Goal: Task Accomplishment & Management: Use online tool/utility

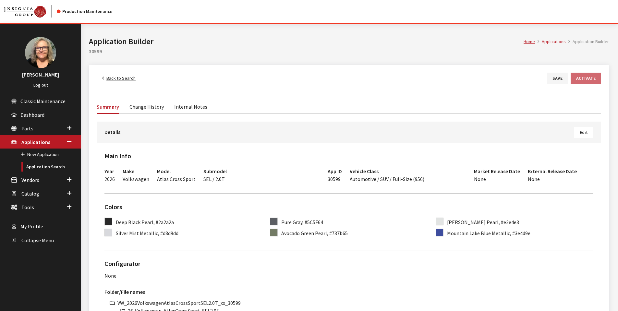
click at [114, 77] on link "Back to Search" at bounding box center [119, 78] width 44 height 11
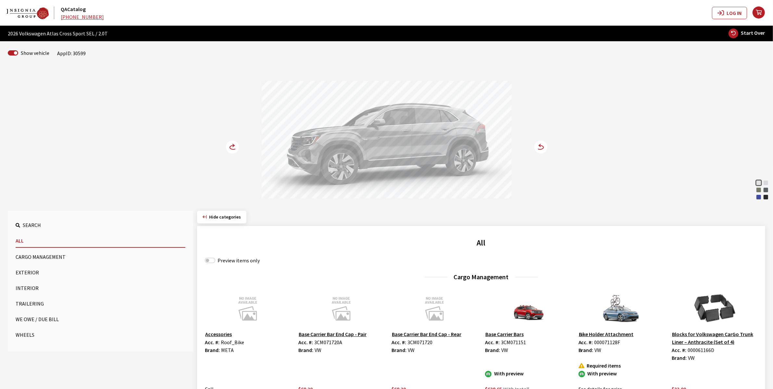
click at [229, 144] on circle at bounding box center [232, 147] width 13 height 13
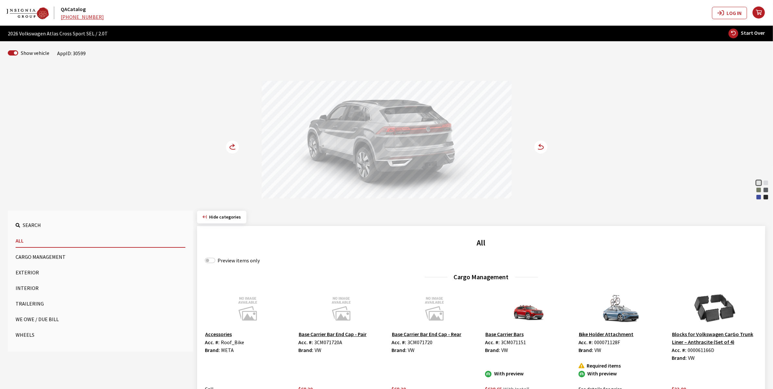
click at [229, 144] on circle at bounding box center [232, 147] width 13 height 13
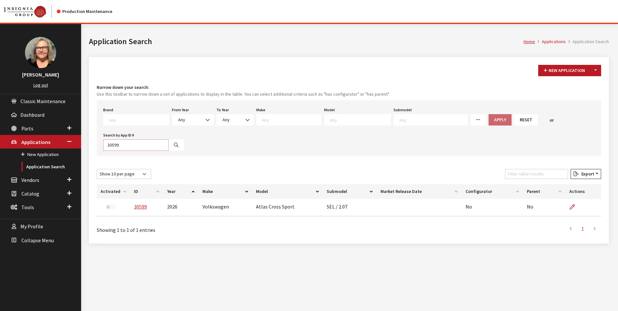
click at [133, 141] on input "30599" at bounding box center [136, 145] width 66 height 11
type input "30593"
select select
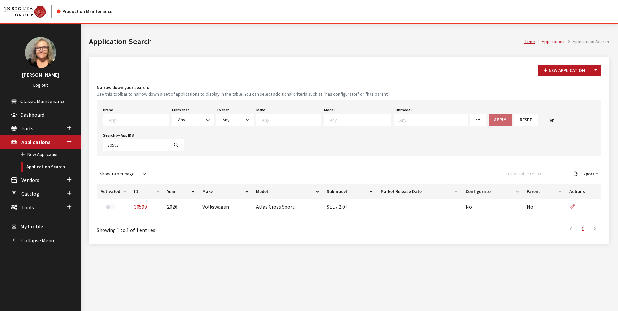
select select
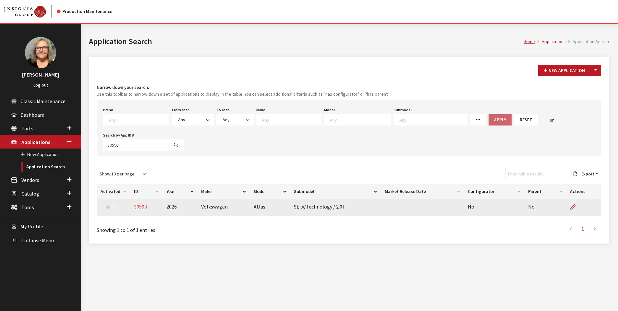
click at [141, 209] on link "30593" at bounding box center [140, 207] width 13 height 6
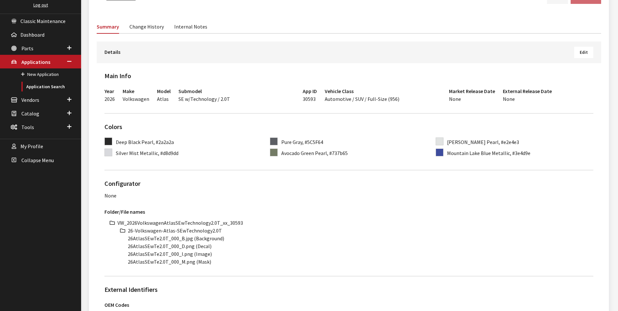
scroll to position [97, 0]
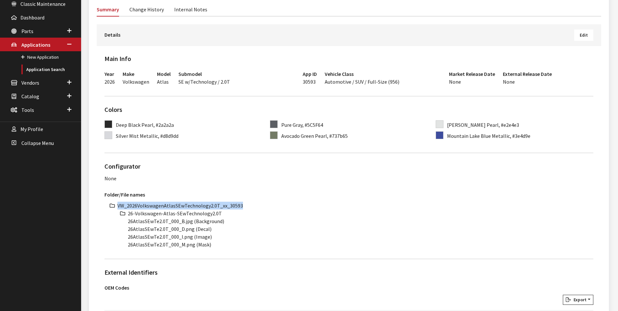
drag, startPoint x: 118, startPoint y: 205, endPoint x: 256, endPoint y: 206, distance: 137.9
click at [256, 206] on li "VW_2026VolkswagenAtlasSEwTechnology2.0T_xx_30593" at bounding box center [355, 206] width 476 height 8
copy li "VW_2026VolkswagenAtlasSEwTechnology2.0T_xx_30593"
drag, startPoint x: 129, startPoint y: 215, endPoint x: 226, endPoint y: 216, distance: 97.7
click at [226, 216] on li "26-Volkswagen-Atlas-SEwTechnology2.0T" at bounding box center [361, 214] width 466 height 8
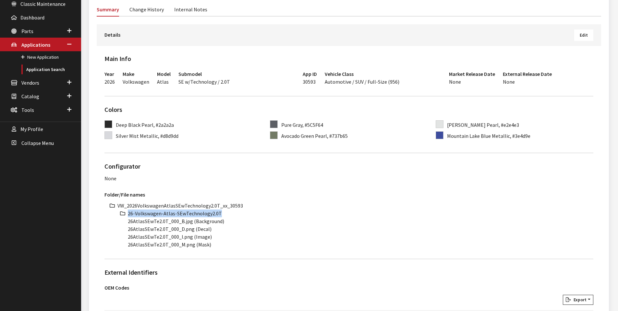
copy li "26-Volkswagen-Atlas-SEwTechnology2.0T"
click at [158, 221] on li "26AtlasSEwTe2.0T_000_B.jpg (Background)" at bounding box center [361, 221] width 466 height 8
drag, startPoint x: 167, startPoint y: 220, endPoint x: 127, endPoint y: 222, distance: 39.3
click at [127, 222] on ul "VW_2026VolkswagenAtlasSEwTechnology2.0T_xx_30593 26-Volkswagen-Atlas-SEwTechnol…" at bounding box center [355, 225] width 476 height 47
copy li "26AtlasSEwTe2.0T"
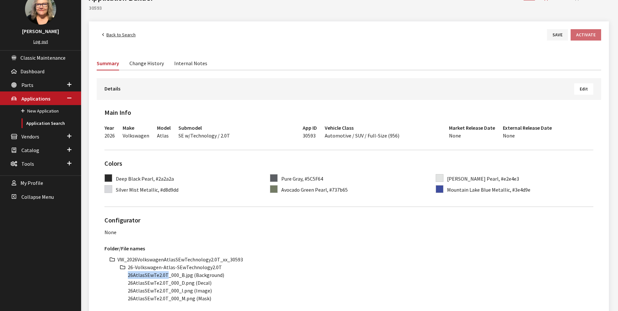
scroll to position [0, 0]
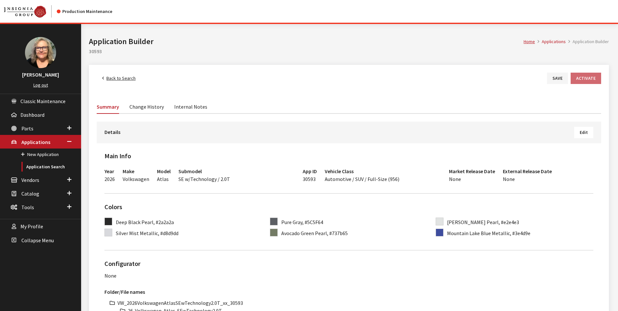
click at [117, 75] on link "Back to Search" at bounding box center [119, 78] width 44 height 11
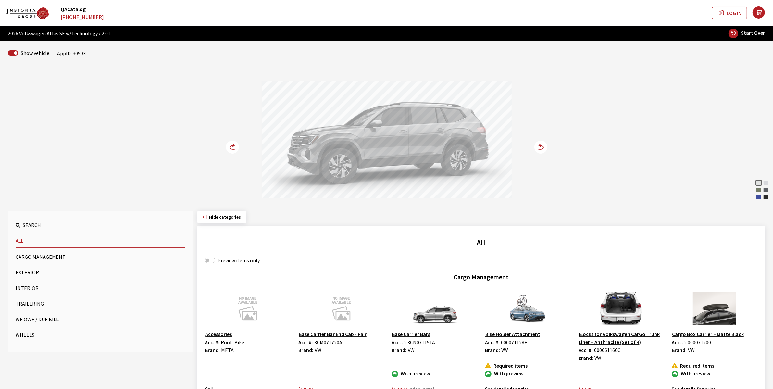
click at [232, 146] on icon at bounding box center [233, 147] width 7 height 4
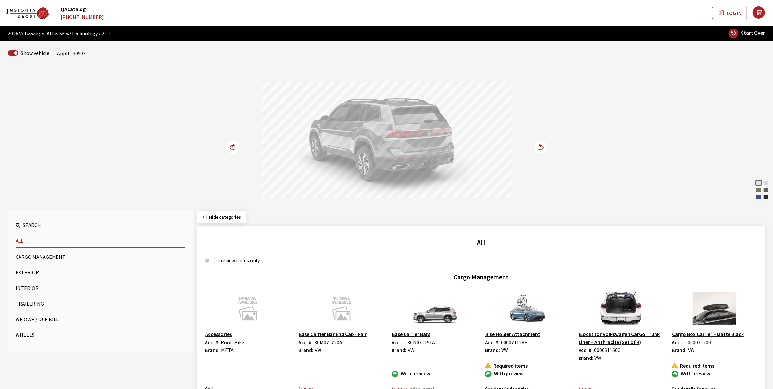
click at [232, 146] on icon at bounding box center [233, 147] width 7 height 4
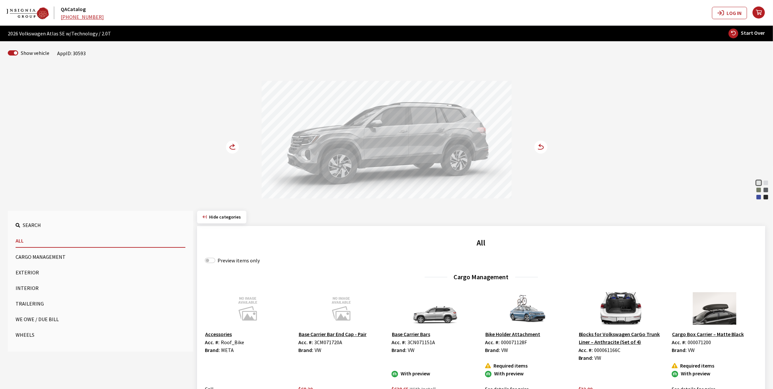
click at [234, 145] on icon at bounding box center [234, 145] width 2 height 3
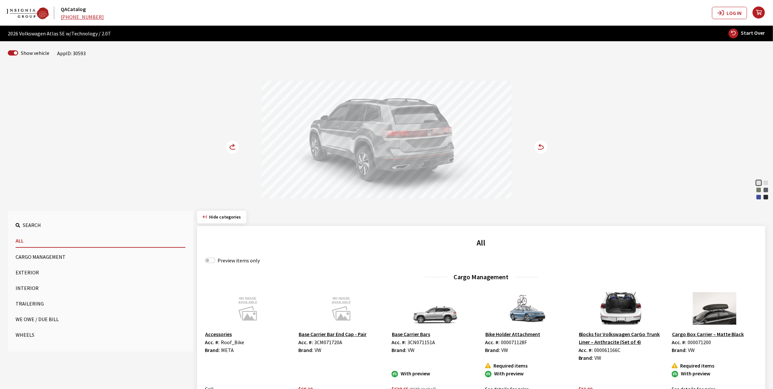
click at [234, 145] on icon at bounding box center [234, 145] width 2 height 3
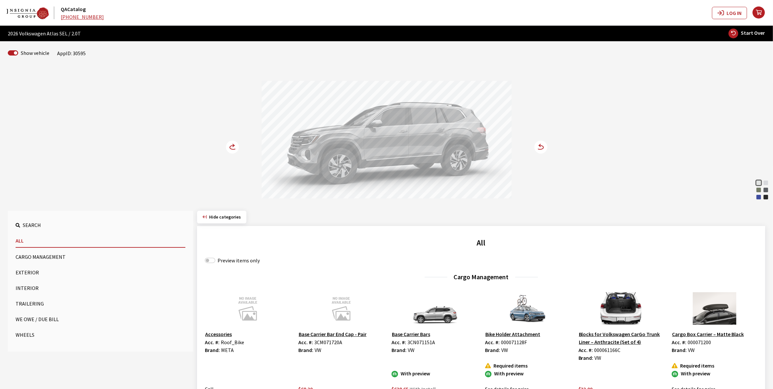
click at [235, 143] on circle at bounding box center [232, 147] width 13 height 13
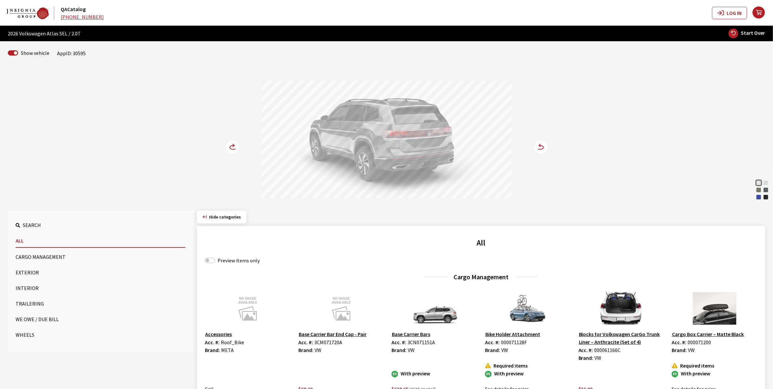
click at [759, 189] on div "Avocado Green Pearl" at bounding box center [758, 190] width 6 height 6
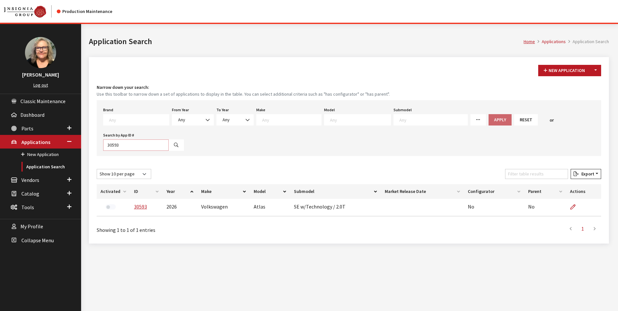
click at [137, 144] on input "30593" at bounding box center [136, 145] width 66 height 11
type input "30594"
select select
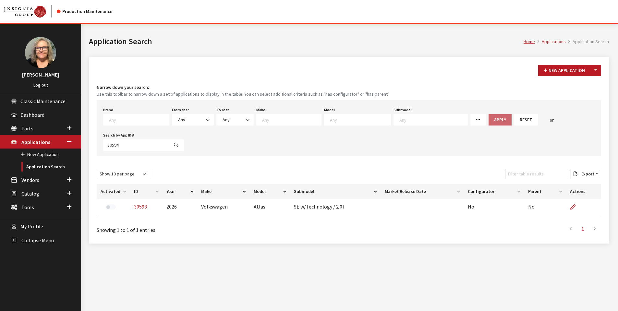
select select
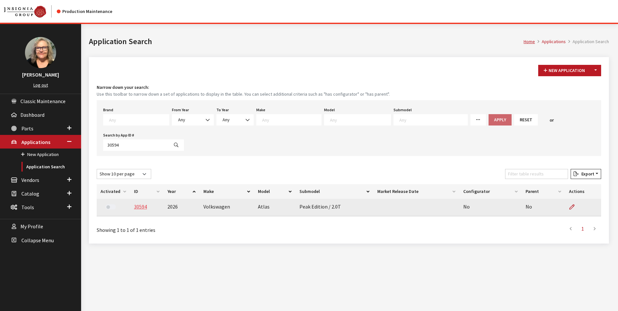
click at [141, 206] on link "30594" at bounding box center [140, 207] width 13 height 6
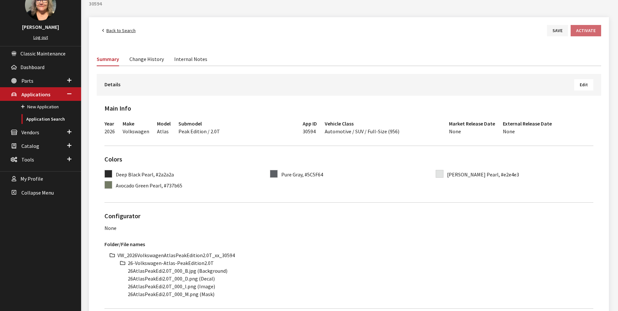
scroll to position [162, 0]
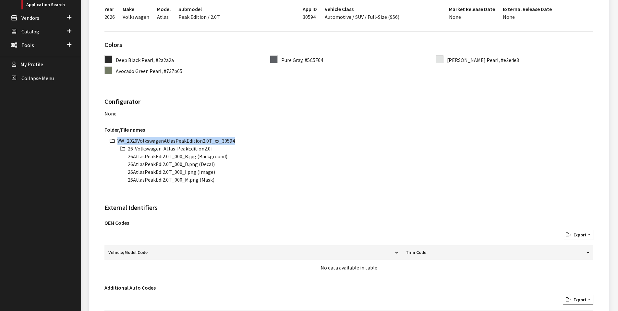
drag, startPoint x: 118, startPoint y: 140, endPoint x: 248, endPoint y: 140, distance: 129.8
click at [248, 140] on li "VW_2026VolkswagenAtlasPeakEdition2.0T_xx_30594" at bounding box center [355, 141] width 476 height 8
copy li "VW_2026VolkswagenAtlasPeakEdition2.0T_xx_30594"
drag, startPoint x: 128, startPoint y: 149, endPoint x: 214, endPoint y: 148, distance: 85.7
click at [214, 148] on li "26-Volkswagen-Atlas-PeakEdition2.0T" at bounding box center [361, 149] width 466 height 8
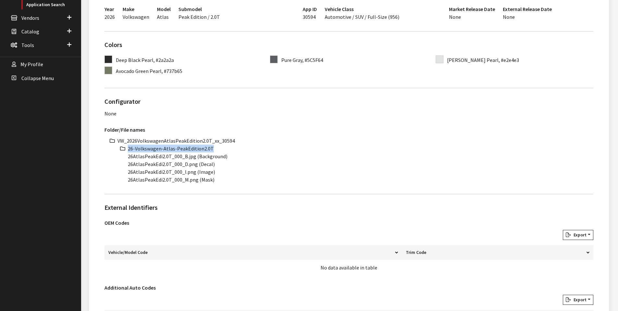
copy li "26-Volkswagen-Atlas-PeakEdition2.0T"
drag, startPoint x: 128, startPoint y: 156, endPoint x: 170, endPoint y: 156, distance: 42.2
click at [170, 156] on li "26AtlasPeakEdi2.0T_000_B.jpg (Background)" at bounding box center [361, 157] width 466 height 8
copy li "26AtlasPeakEdi2.0T"
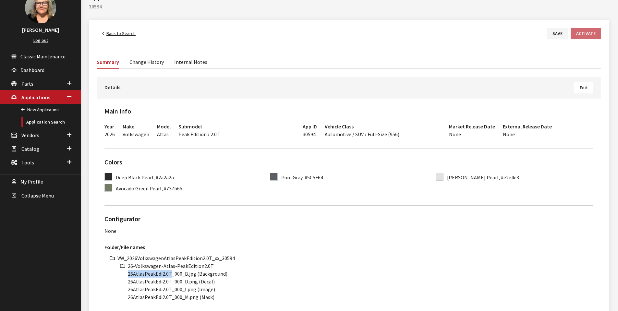
scroll to position [0, 0]
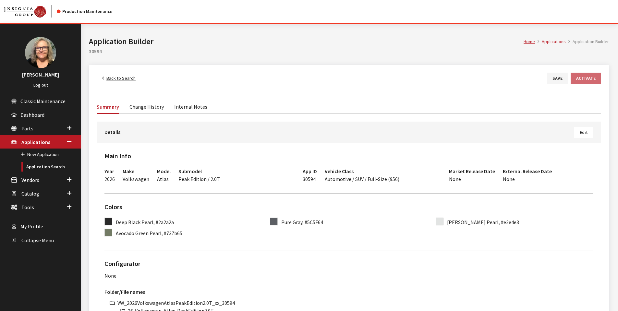
click at [108, 77] on link "Back to Search" at bounding box center [119, 78] width 44 height 11
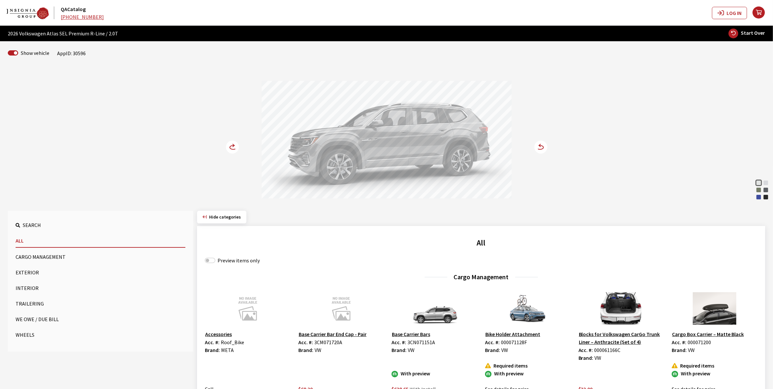
click at [233, 146] on icon at bounding box center [233, 147] width 7 height 4
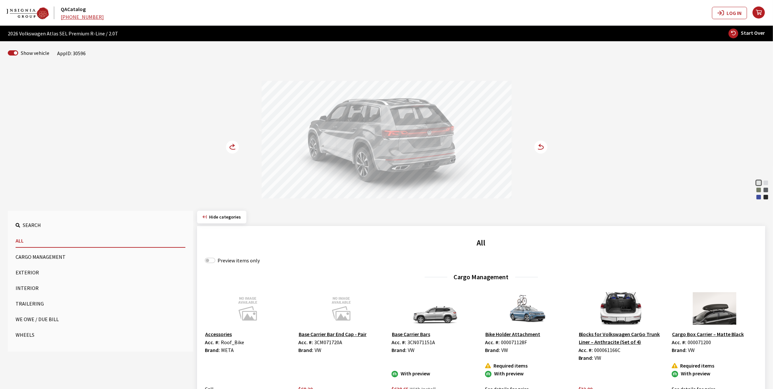
click at [233, 146] on icon at bounding box center [233, 147] width 7 height 4
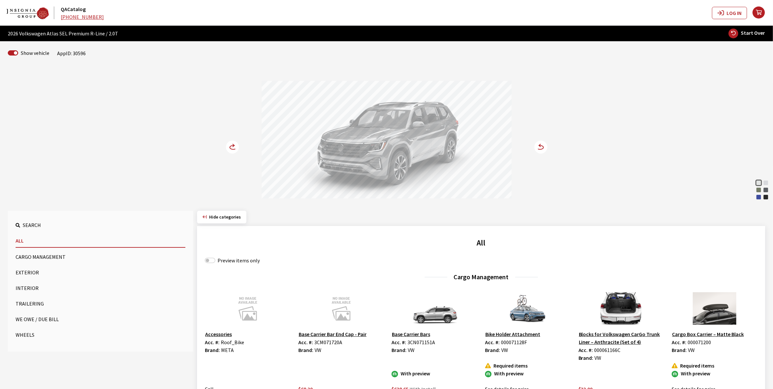
click at [759, 189] on div "Avocado Green Pearl" at bounding box center [758, 190] width 6 height 6
click at [231, 147] on circle at bounding box center [232, 147] width 13 height 13
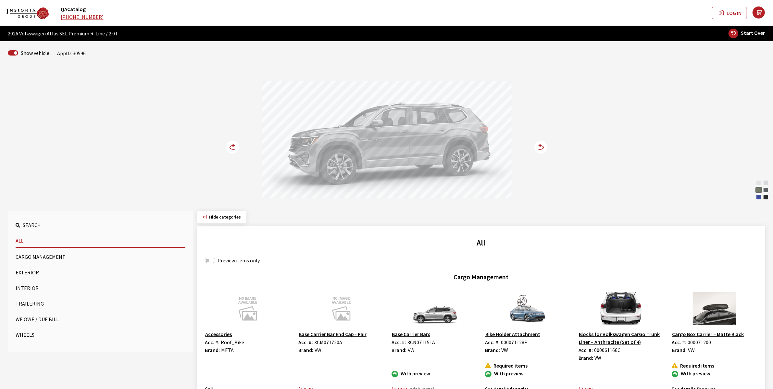
click at [229, 146] on circle at bounding box center [232, 147] width 13 height 13
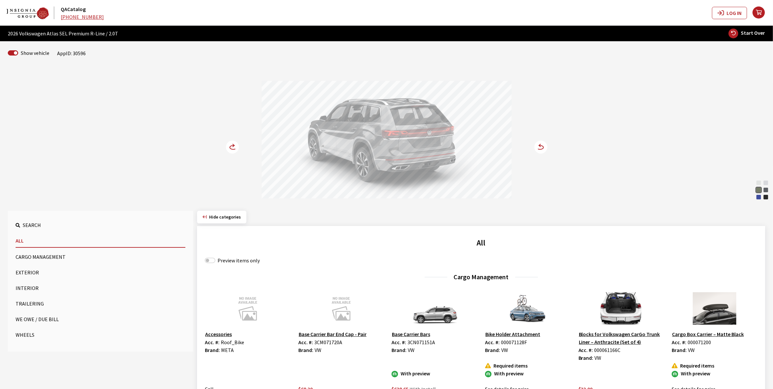
click at [229, 146] on circle at bounding box center [232, 147] width 13 height 13
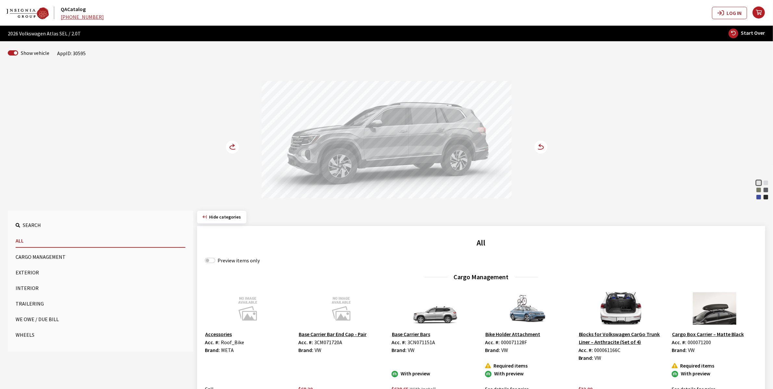
click at [760, 189] on div "Avocado Green Pearl" at bounding box center [758, 190] width 6 height 6
click at [229, 146] on circle at bounding box center [232, 147] width 13 height 13
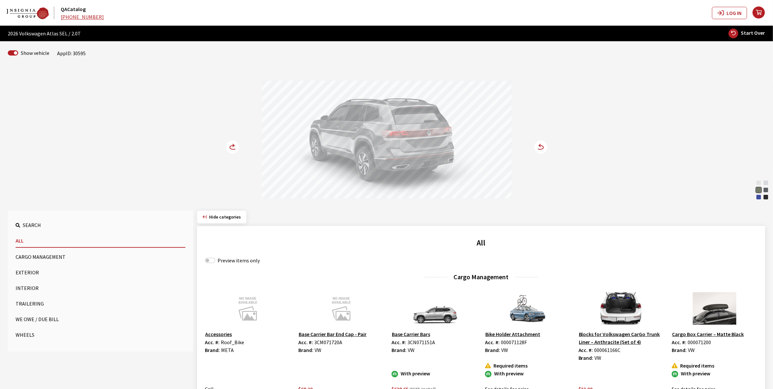
click at [229, 146] on circle at bounding box center [232, 147] width 13 height 13
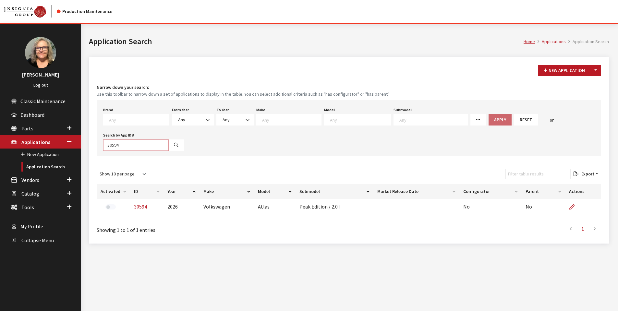
click at [122, 146] on input "30594" at bounding box center [136, 145] width 66 height 11
type input "30595"
select select
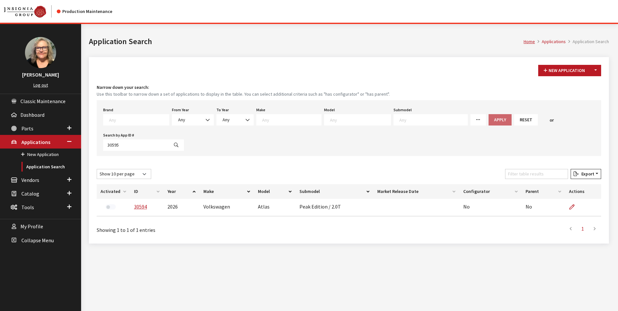
select select
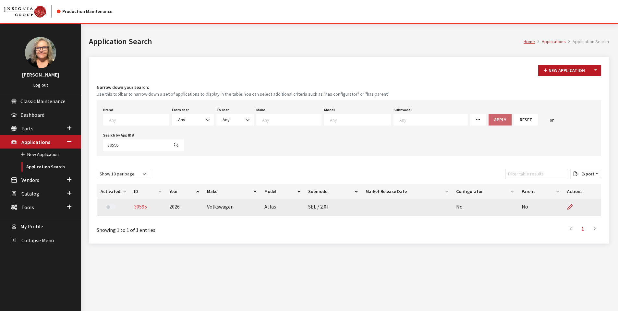
click at [140, 207] on link "30595" at bounding box center [140, 207] width 13 height 6
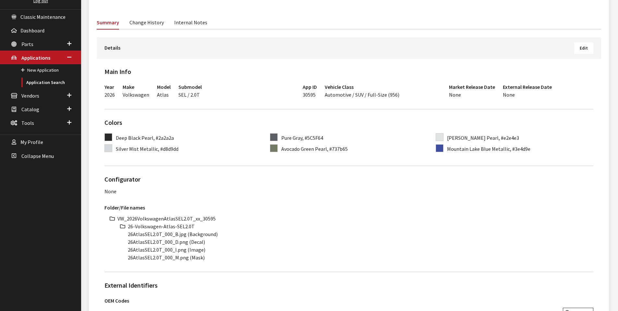
scroll to position [97, 0]
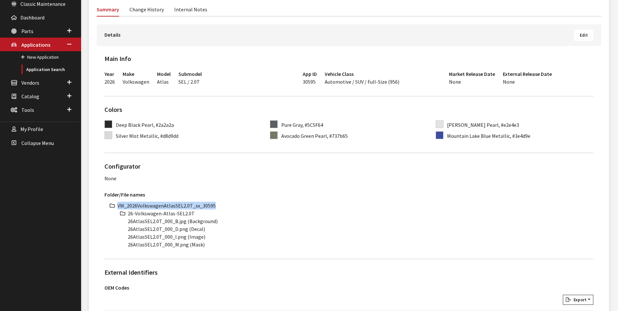
drag, startPoint x: 118, startPoint y: 205, endPoint x: 224, endPoint y: 204, distance: 105.8
click at [224, 204] on li "VW_2026VolkswagenAtlasSEL2.0T_xx_30595" at bounding box center [355, 206] width 476 height 8
copy li "VW_2026VolkswagenAtlasSEL2.0T_xx_30595"
drag, startPoint x: 128, startPoint y: 214, endPoint x: 198, endPoint y: 214, distance: 70.8
click at [198, 214] on li "26-Volkswagen-Atlas-SEL2.0T" at bounding box center [361, 214] width 466 height 8
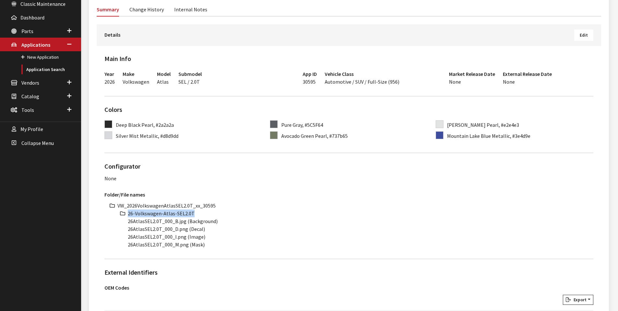
copy li "26-Volkswagen-Atlas-SEL2.0T"
click at [158, 222] on li "26AtlasSEL2.0T_000_B.jpg (Background)" at bounding box center [361, 221] width 466 height 8
drag, startPoint x: 161, startPoint y: 221, endPoint x: 127, endPoint y: 221, distance: 33.4
click at [127, 221] on ul "VW_2026VolkswagenAtlasSEL2.0T_xx_30595 26-Volkswagen-Atlas-SEL2.0T 26AtlasSEL2.…" at bounding box center [355, 225] width 476 height 47
copy li "26AtlasSEL2.0T"
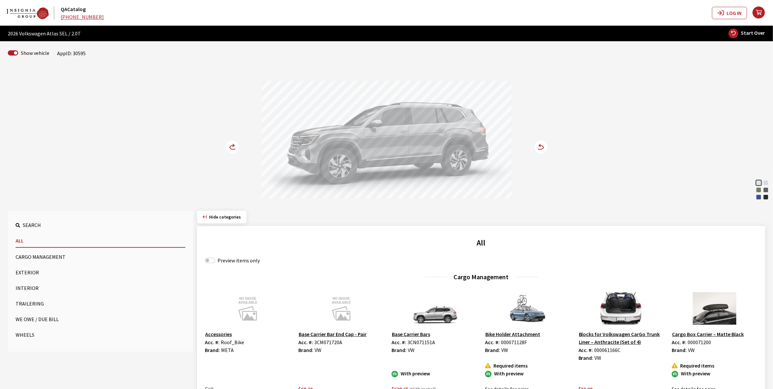
click at [757, 189] on div "Avocado Green Pearl" at bounding box center [758, 190] width 6 height 6
click at [758, 194] on div "Mountain Lake Blue Metallic" at bounding box center [758, 197] width 6 height 6
click at [230, 149] on icon at bounding box center [233, 147] width 7 height 4
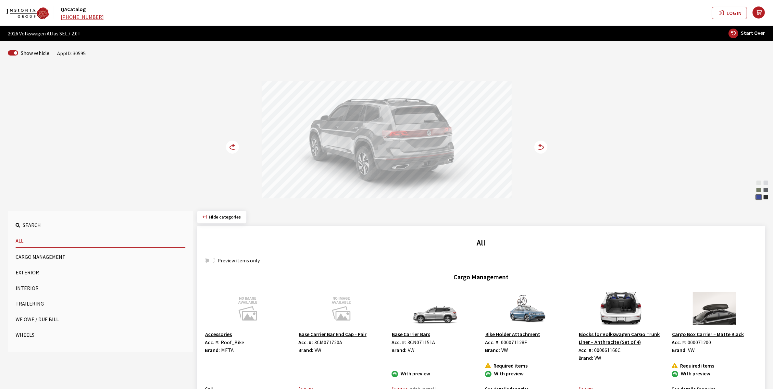
click at [230, 149] on icon at bounding box center [233, 147] width 7 height 4
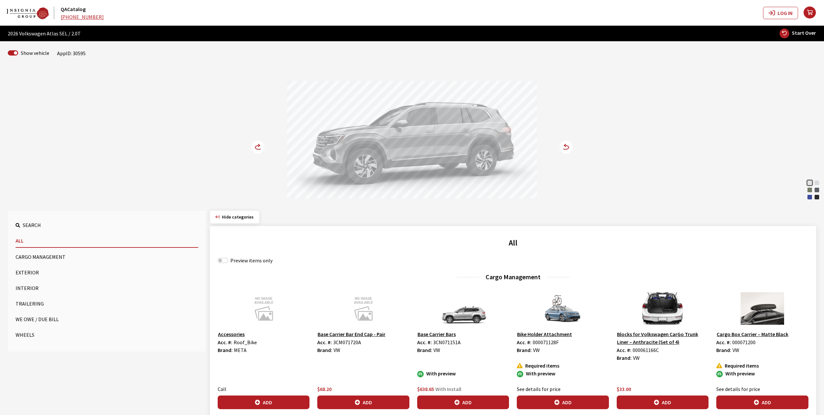
click at [254, 147] on circle at bounding box center [258, 147] width 13 height 13
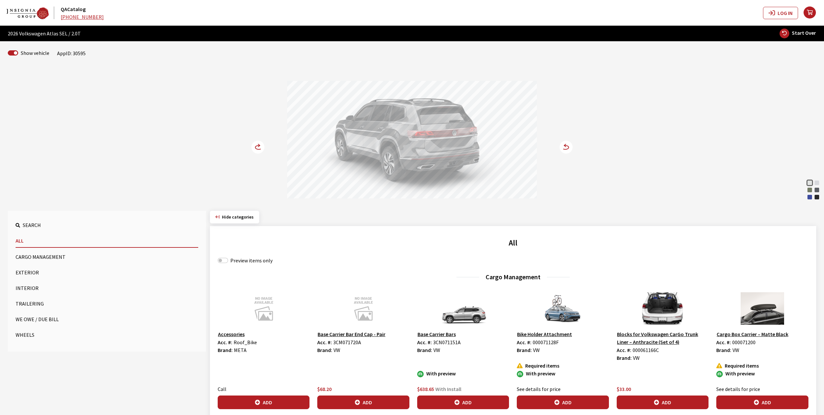
click at [254, 147] on circle at bounding box center [258, 147] width 13 height 13
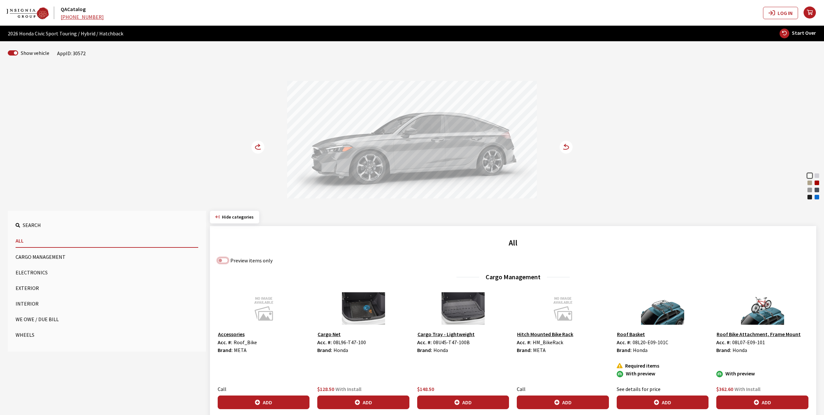
click at [224, 263] on input "Preview items only" at bounding box center [223, 260] width 10 height 5
checkbox input "true"
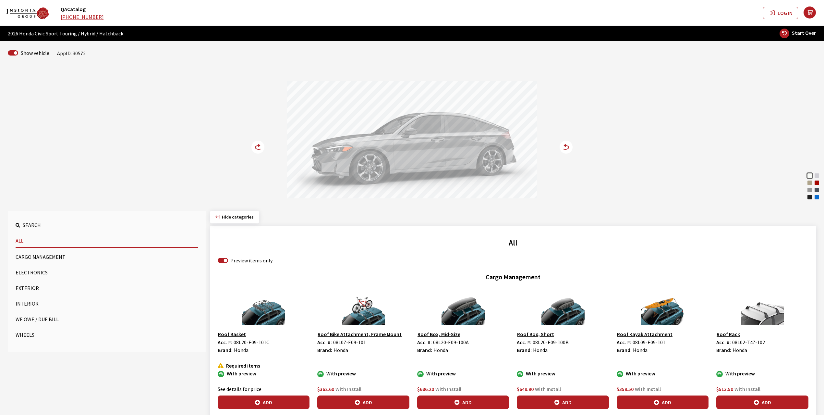
click at [20, 288] on button "Exterior" at bounding box center [107, 287] width 183 height 13
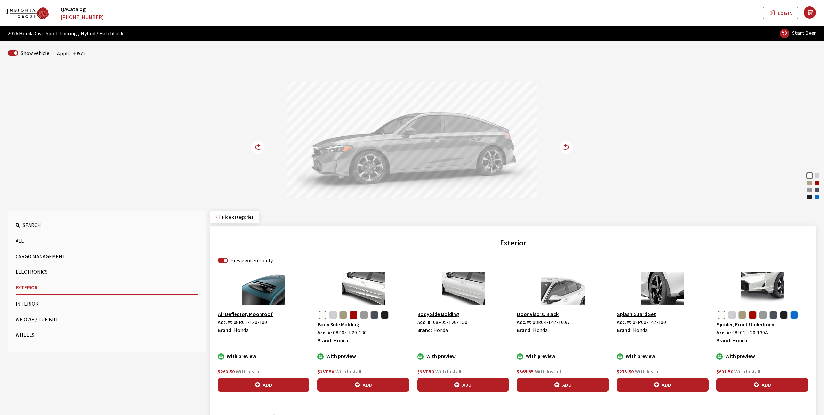
click at [353, 316] on button "button" at bounding box center [354, 315] width 8 height 8
click at [363, 384] on button "Add" at bounding box center [363, 385] width 92 height 14
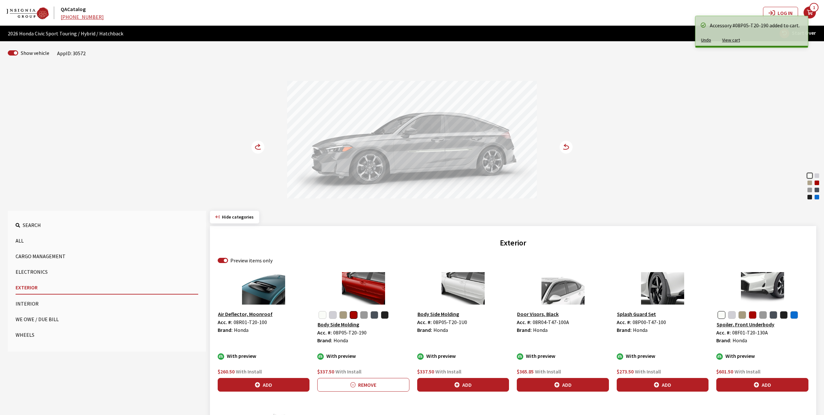
click at [263, 144] on circle at bounding box center [258, 147] width 13 height 13
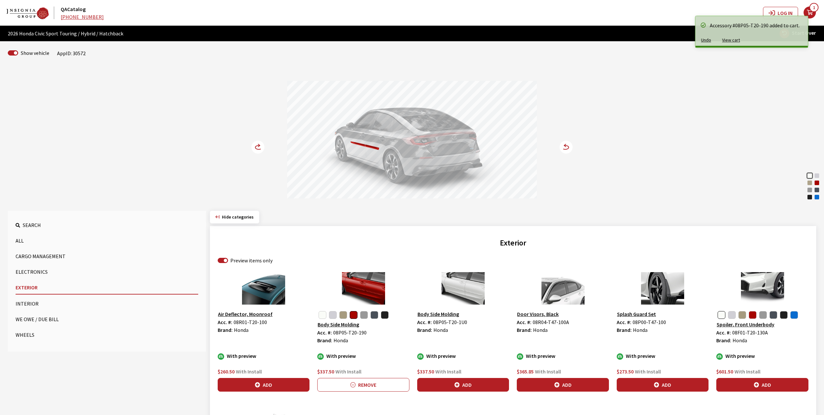
click at [263, 144] on circle at bounding box center [258, 147] width 13 height 13
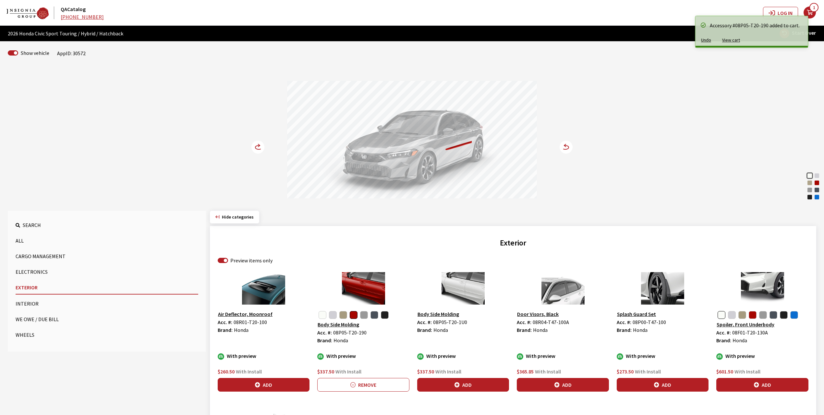
click at [263, 144] on circle at bounding box center [258, 147] width 13 height 13
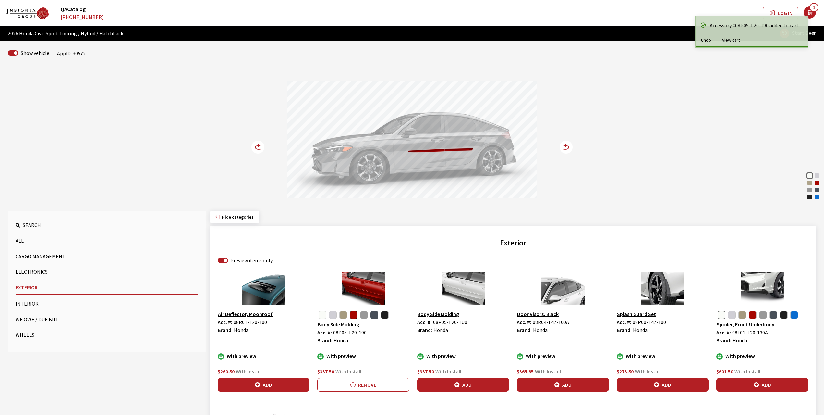
click at [373, 317] on button "button" at bounding box center [375, 315] width 8 height 8
click at [366, 383] on button "Add" at bounding box center [363, 385] width 92 height 14
click at [254, 145] on circle at bounding box center [258, 147] width 13 height 13
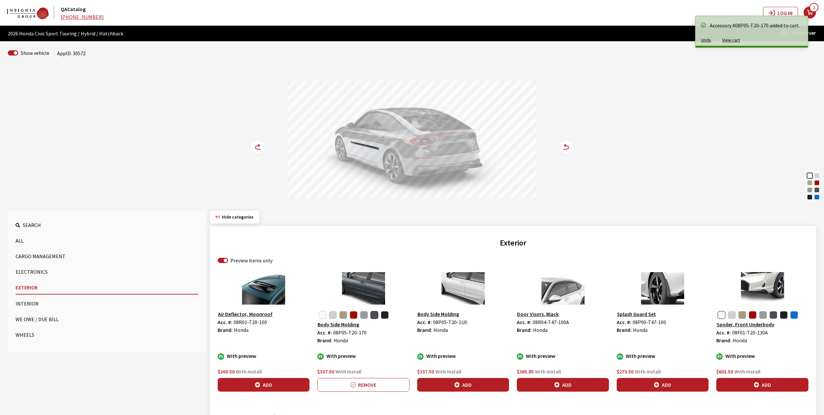
click at [254, 145] on circle at bounding box center [258, 147] width 13 height 13
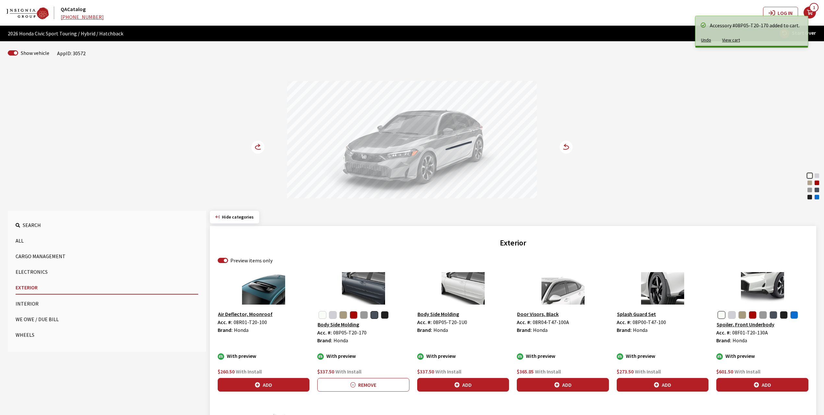
click at [254, 145] on circle at bounding box center [258, 147] width 13 height 13
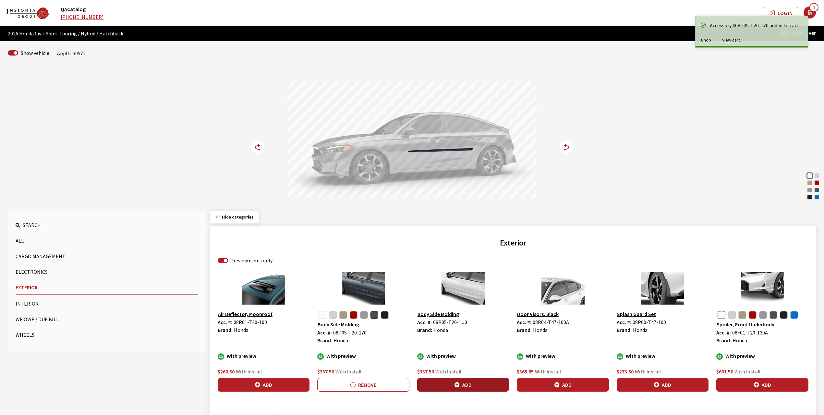
click at [464, 387] on button "Add" at bounding box center [463, 385] width 92 height 14
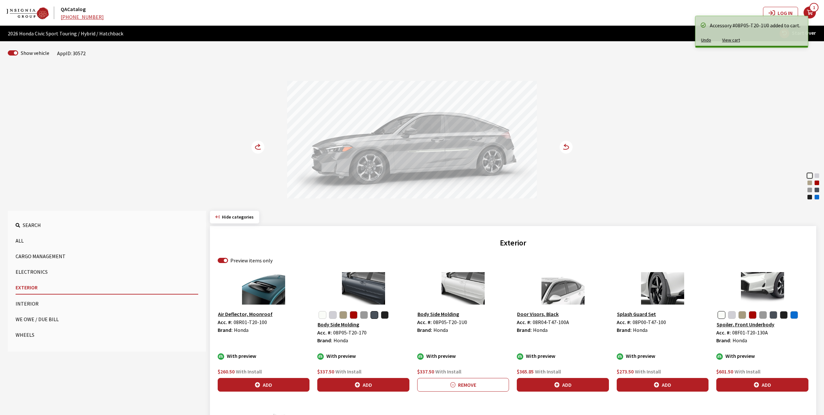
click at [260, 146] on icon at bounding box center [259, 145] width 2 height 3
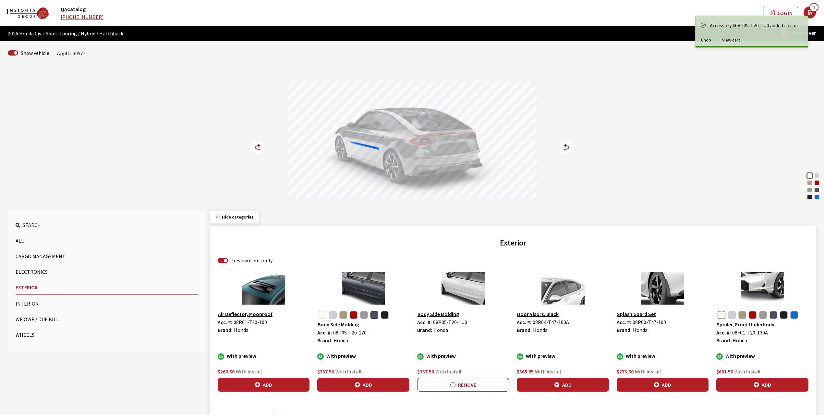
click at [260, 146] on icon at bounding box center [259, 145] width 2 height 3
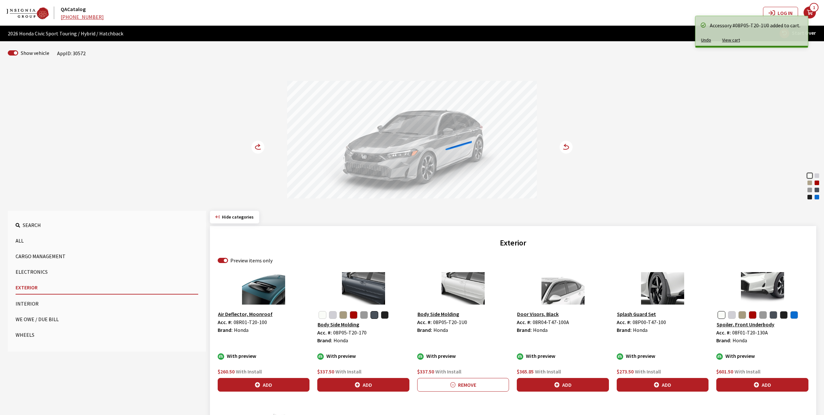
click at [260, 146] on icon at bounding box center [259, 145] width 2 height 3
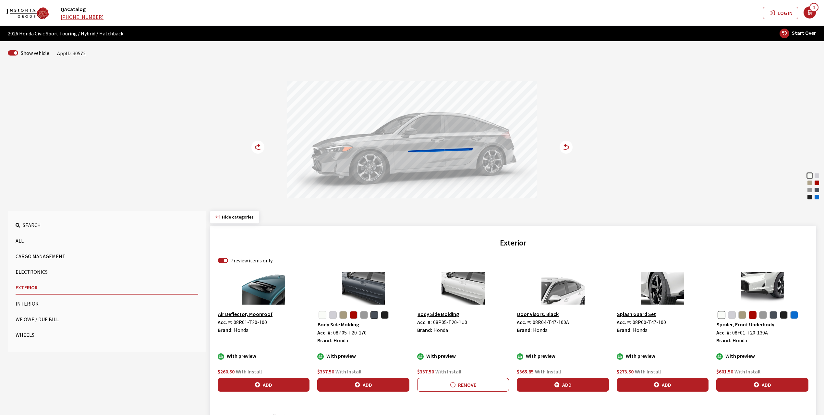
click at [755, 316] on button "button" at bounding box center [753, 315] width 8 height 8
click at [759, 382] on button "Add" at bounding box center [763, 385] width 92 height 14
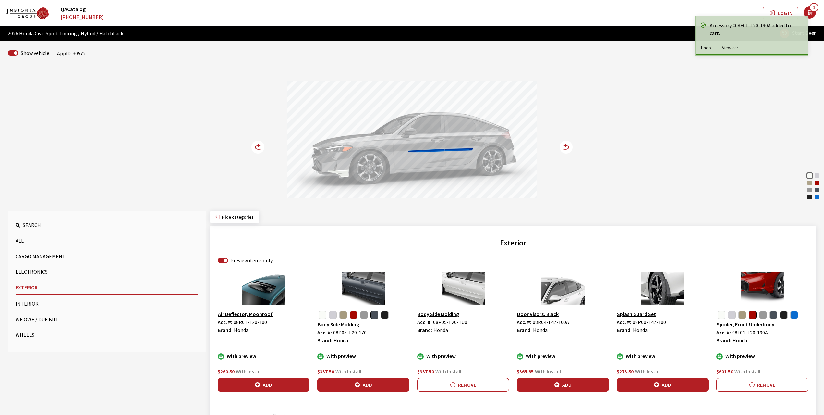
click at [263, 147] on icon at bounding box center [262, 148] width 5 height 6
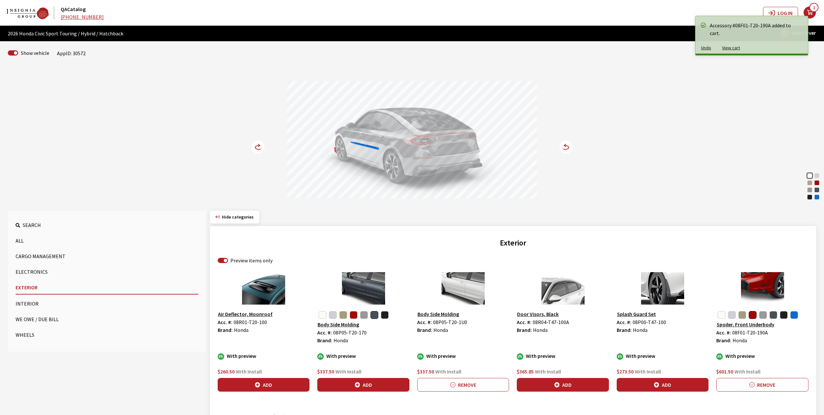
click at [263, 146] on icon at bounding box center [262, 148] width 5 height 6
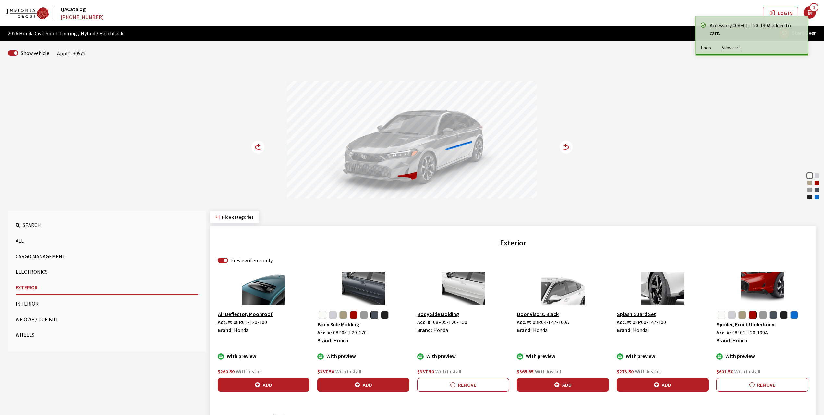
click at [263, 146] on icon at bounding box center [262, 148] width 5 height 6
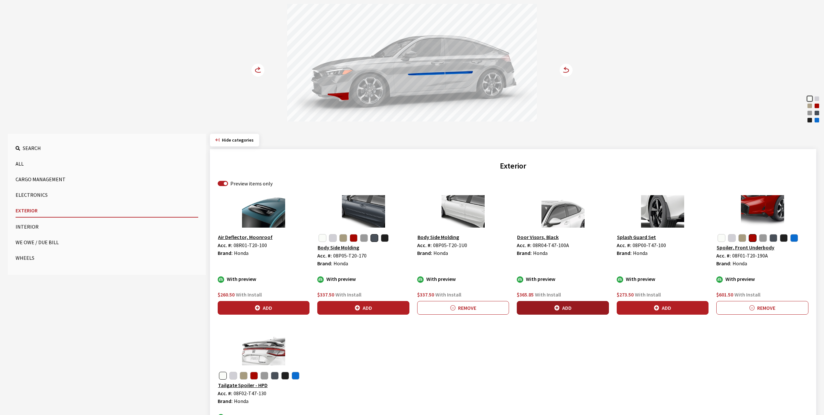
scroll to position [86, 0]
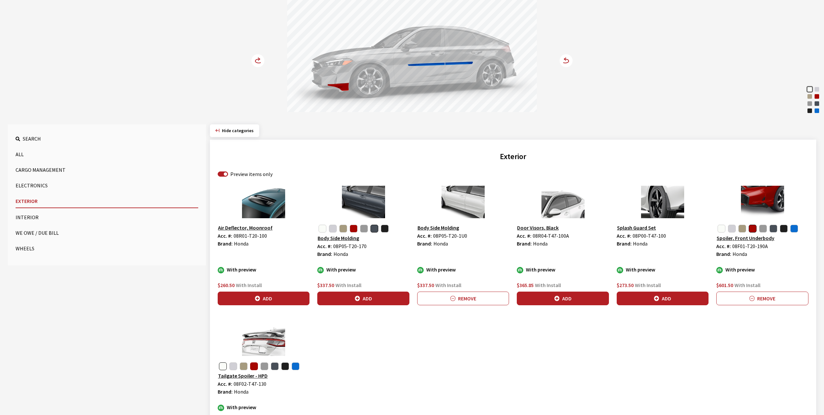
click at [254, 366] on button "button" at bounding box center [254, 366] width 8 height 8
click at [254, 57] on circle at bounding box center [258, 60] width 13 height 13
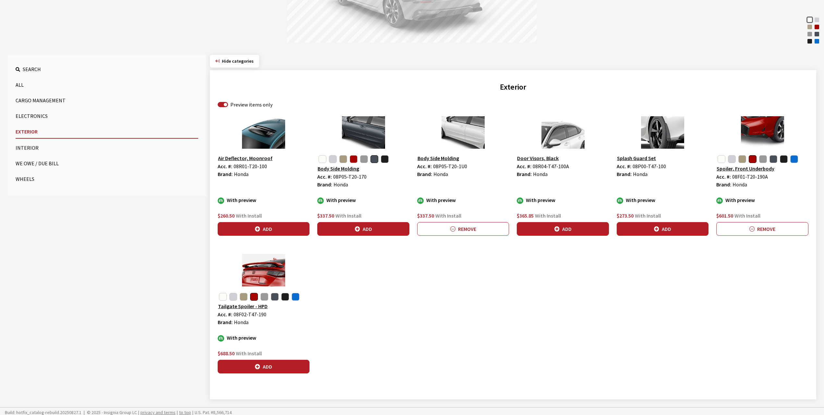
scroll to position [160, 0]
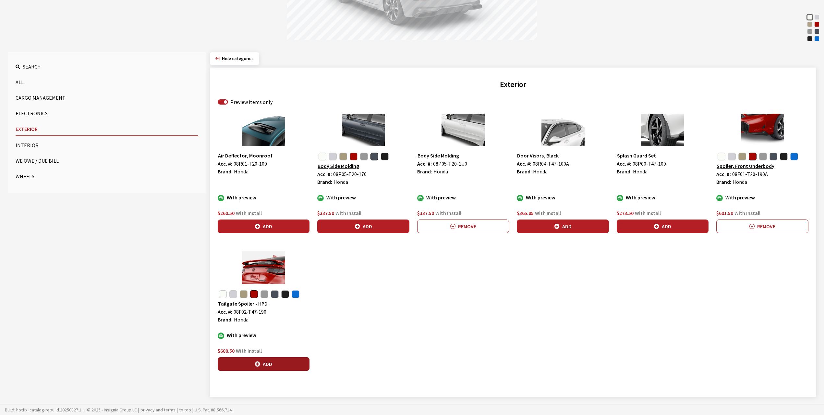
click at [269, 364] on button "Add" at bounding box center [264, 364] width 92 height 14
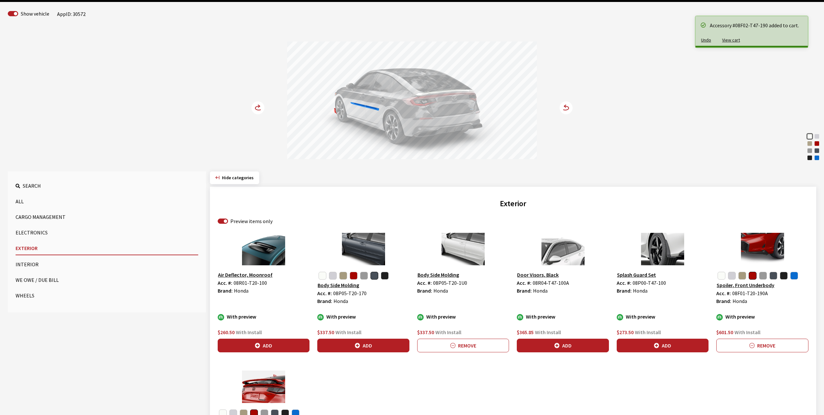
scroll to position [30, 0]
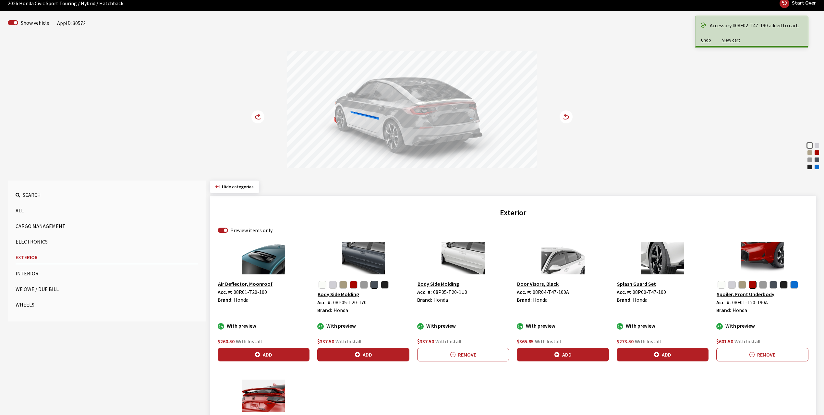
click at [257, 117] on circle at bounding box center [258, 116] width 13 height 13
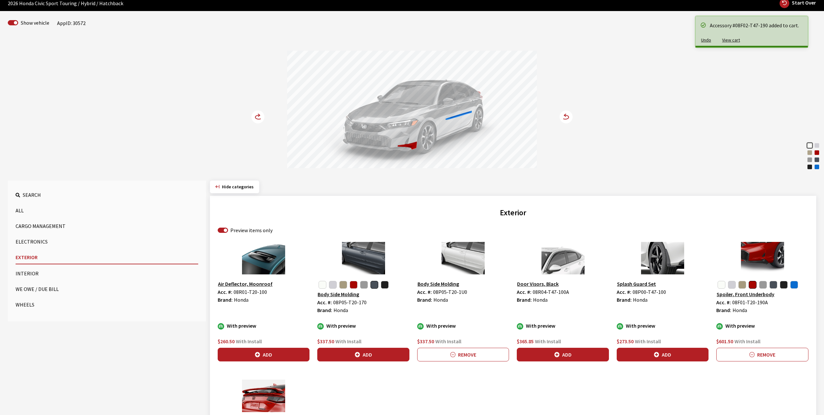
click at [257, 117] on circle at bounding box center [258, 116] width 13 height 13
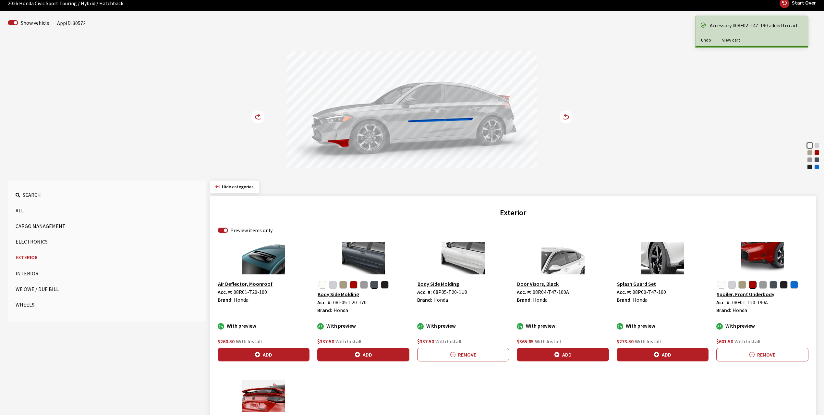
click at [257, 117] on circle at bounding box center [258, 116] width 13 height 13
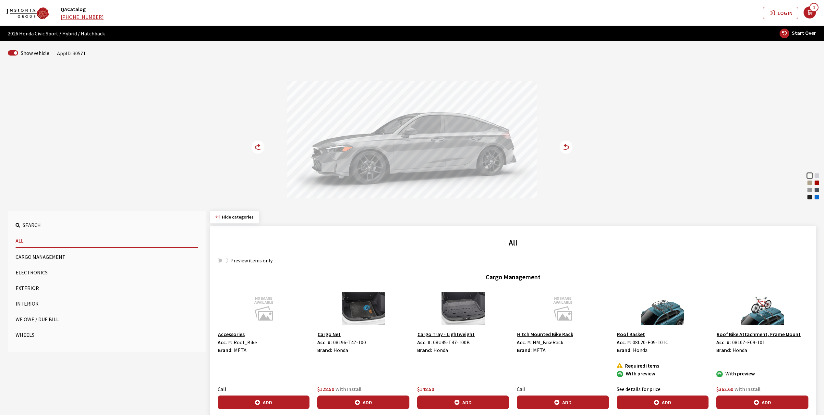
click at [234, 263] on label "Preview items only" at bounding box center [251, 260] width 42 height 8
click at [228, 263] on input "Preview items only" at bounding box center [223, 260] width 10 height 5
checkbox input "true"
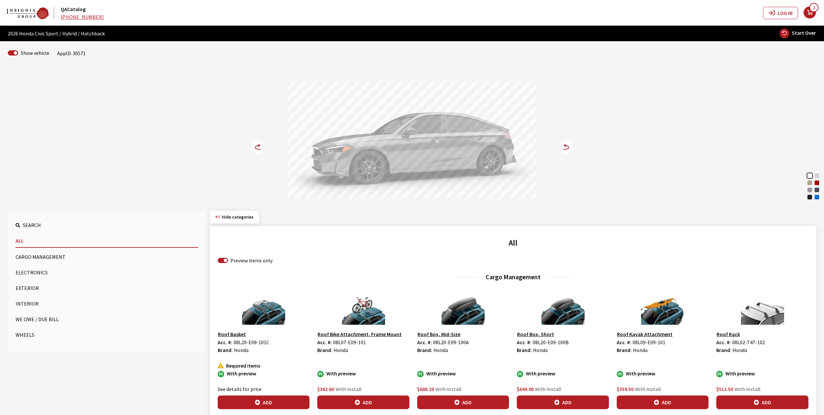
click at [22, 289] on button "Exterior" at bounding box center [107, 287] width 183 height 13
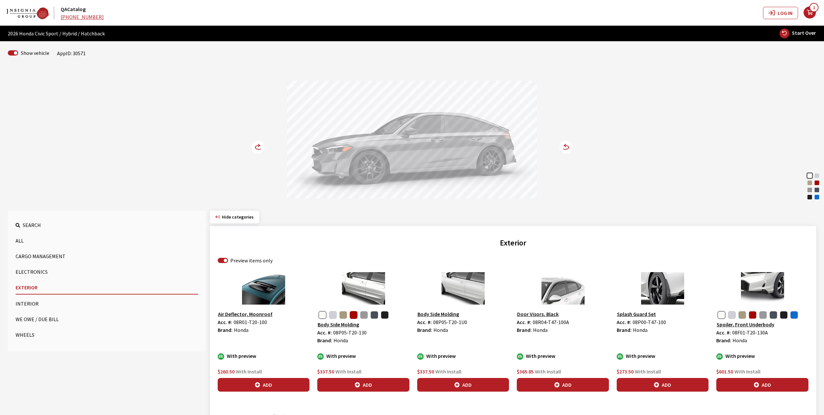
click at [352, 315] on button "button" at bounding box center [354, 315] width 8 height 8
click at [367, 385] on button "Add" at bounding box center [363, 385] width 92 height 14
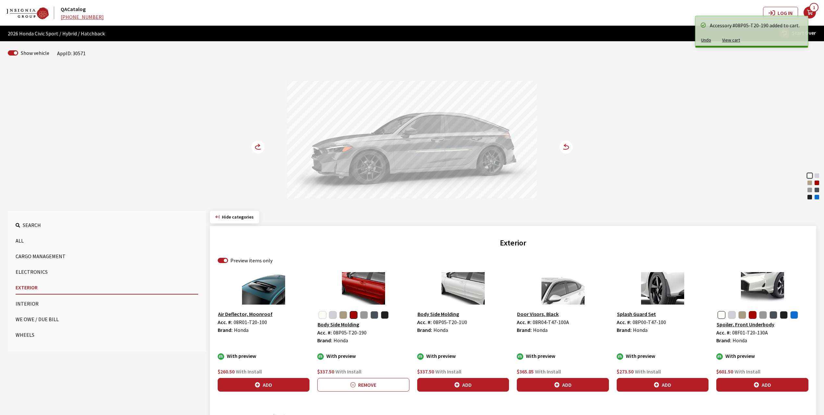
click at [754, 318] on button "button" at bounding box center [753, 315] width 8 height 8
click at [757, 387] on icon "button" at bounding box center [756, 384] width 5 height 5
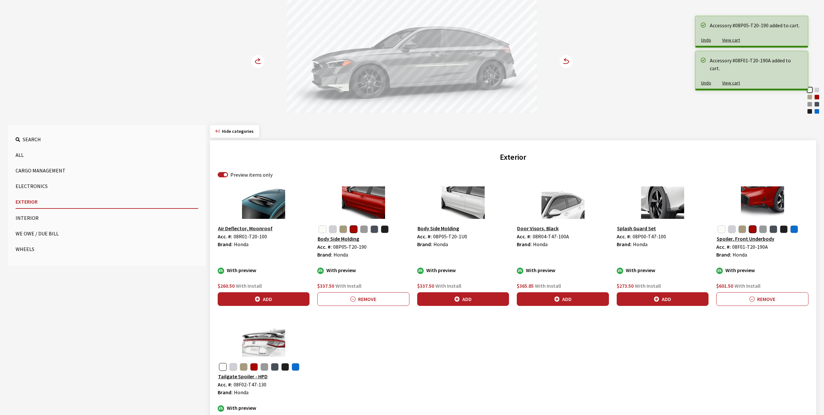
scroll to position [86, 0]
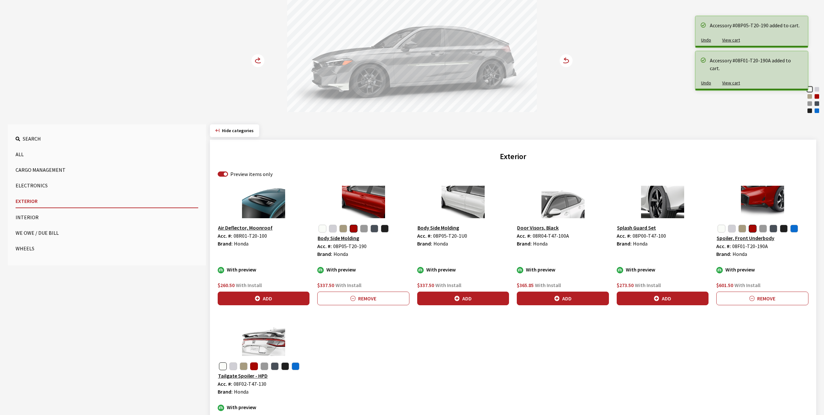
click at [255, 365] on button "button" at bounding box center [254, 366] width 8 height 8
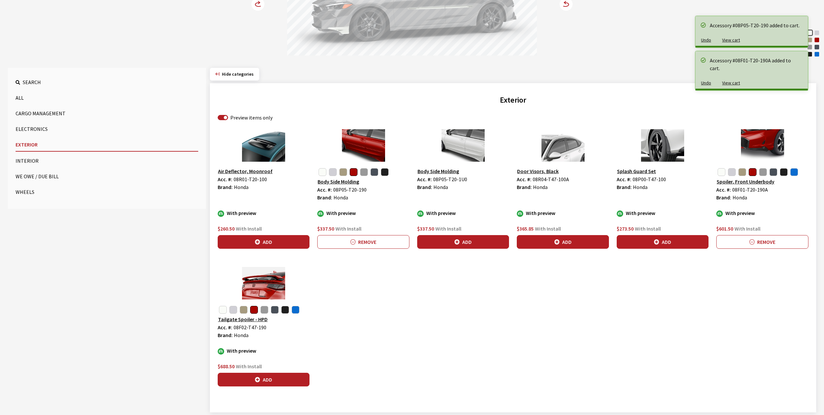
scroll to position [160, 0]
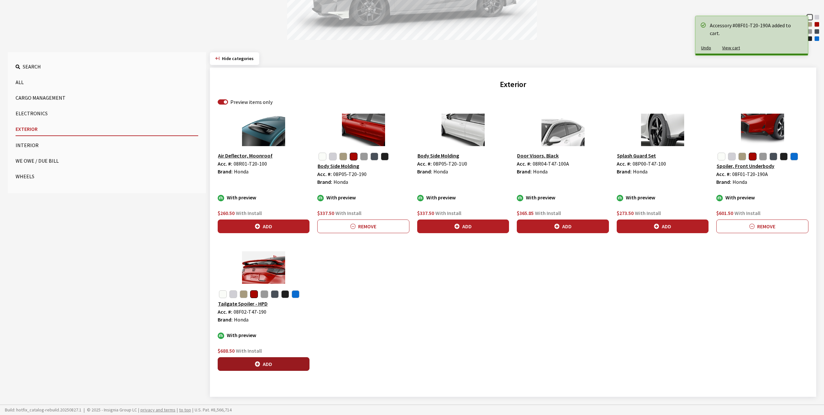
click at [280, 364] on button "Add" at bounding box center [264, 364] width 92 height 14
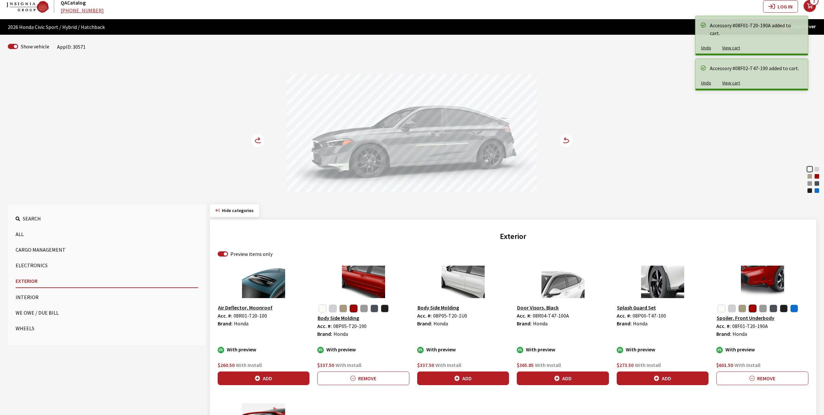
scroll to position [0, 0]
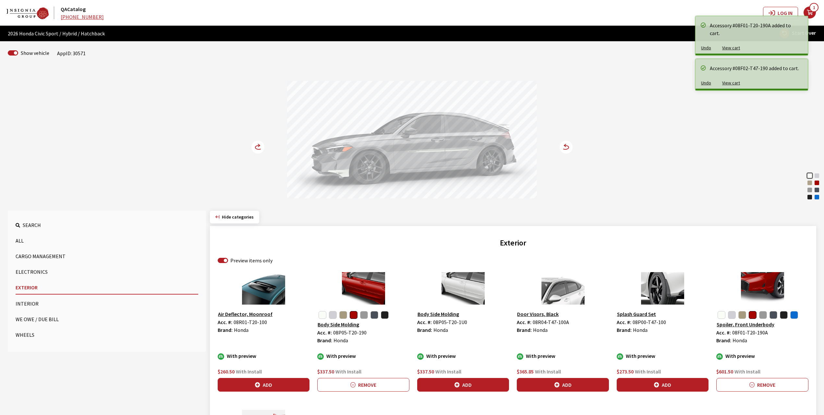
click at [260, 146] on icon at bounding box center [259, 145] width 2 height 3
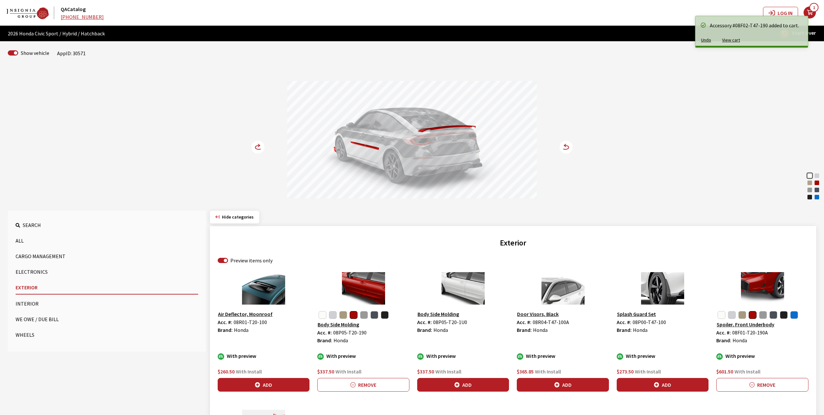
click at [260, 146] on icon at bounding box center [259, 145] width 2 height 3
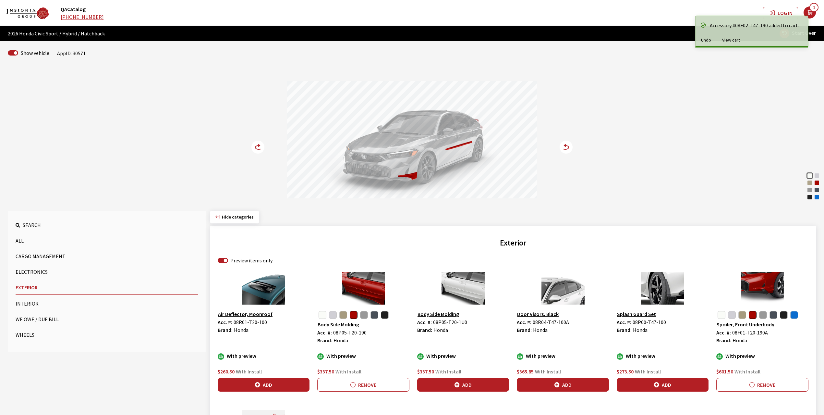
click at [260, 146] on icon at bounding box center [259, 145] width 2 height 3
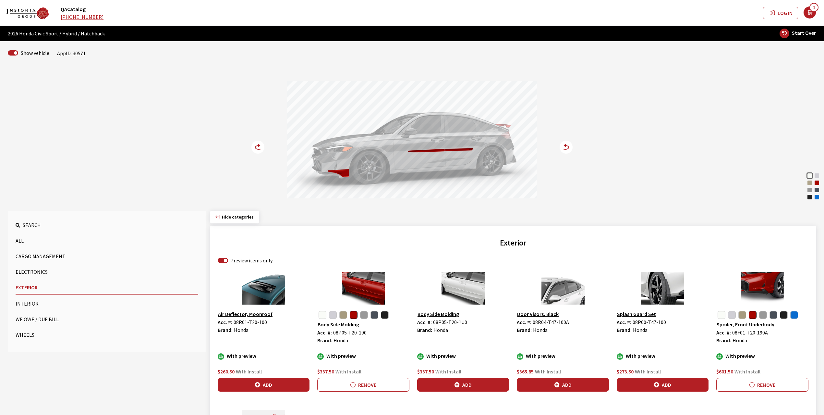
click at [254, 144] on circle at bounding box center [258, 147] width 13 height 13
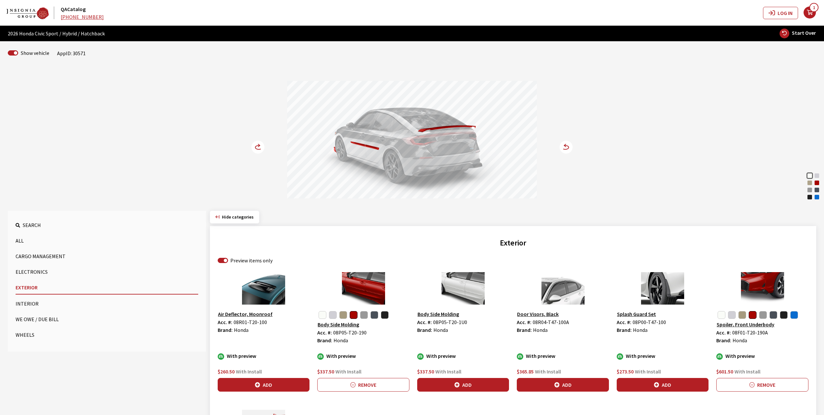
click at [254, 144] on circle at bounding box center [258, 147] width 13 height 13
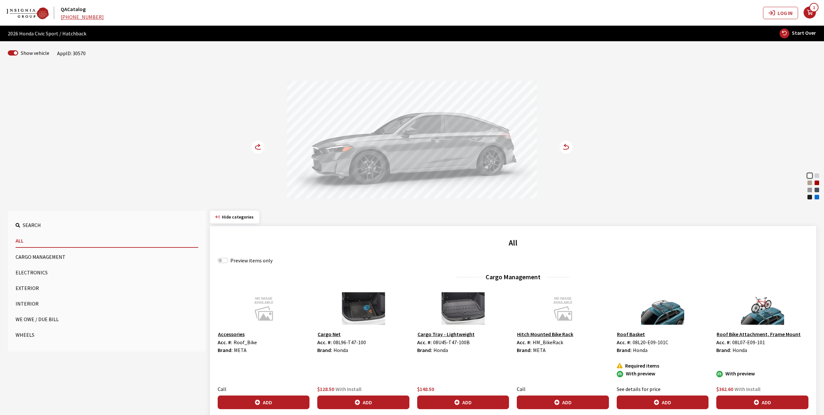
click at [19, 286] on button "Exterior" at bounding box center [107, 287] width 183 height 13
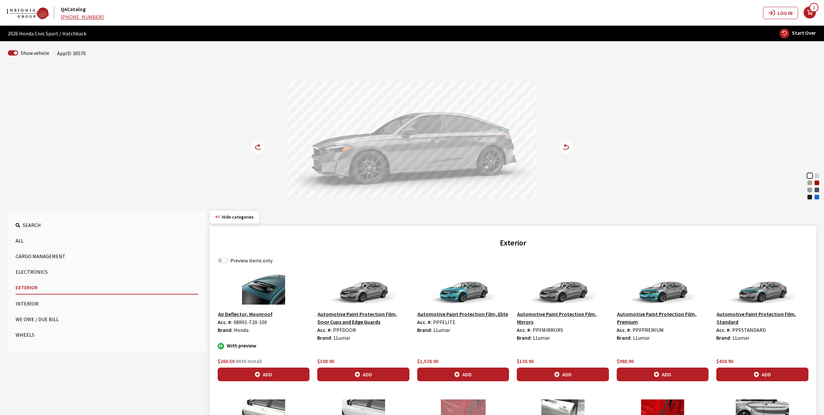
click at [240, 262] on label "Preview items only" at bounding box center [251, 260] width 42 height 8
click at [228, 262] on input "Preview items only" at bounding box center [223, 260] width 10 height 5
checkbox input "true"
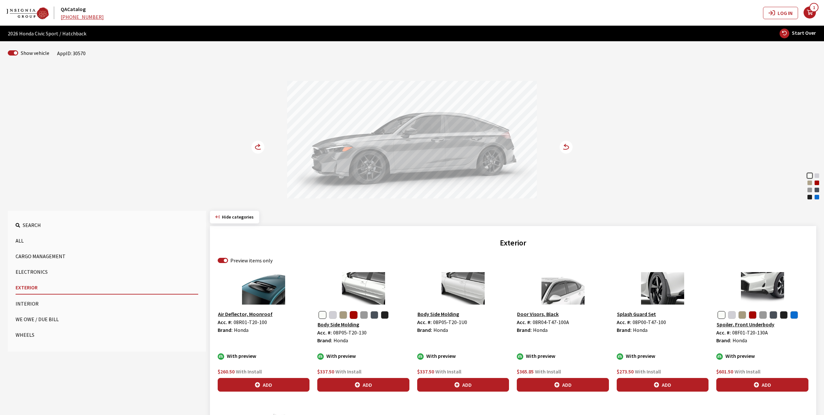
click at [351, 316] on button "button" at bounding box center [354, 315] width 8 height 8
click at [370, 386] on button "Add" at bounding box center [363, 385] width 92 height 14
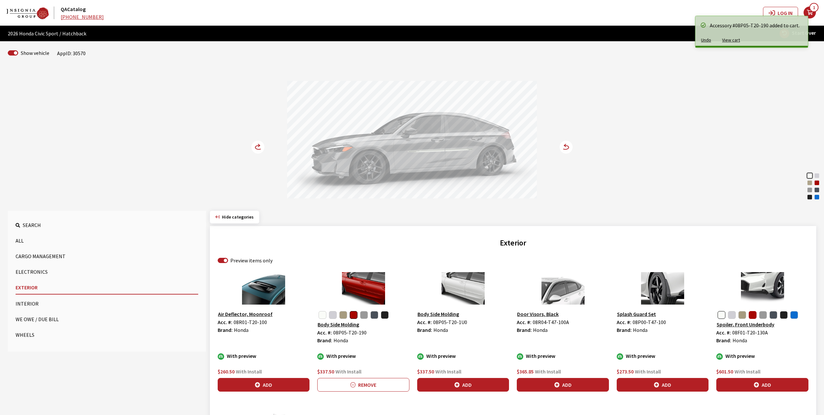
click at [751, 314] on button "button" at bounding box center [753, 315] width 8 height 8
click at [772, 384] on button "Add" at bounding box center [763, 385] width 92 height 14
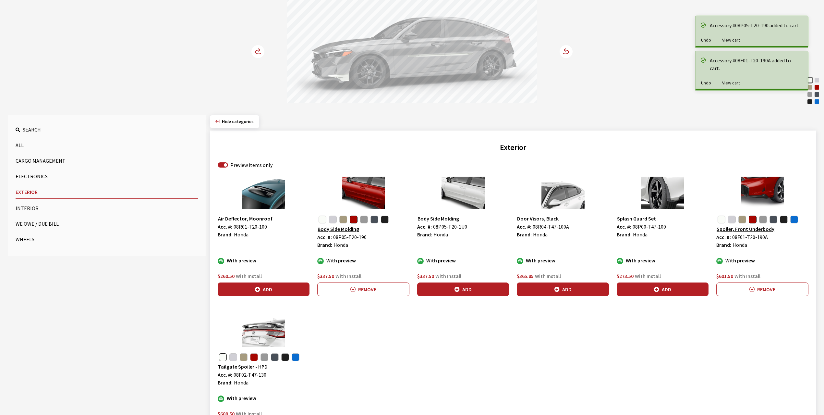
scroll to position [160, 0]
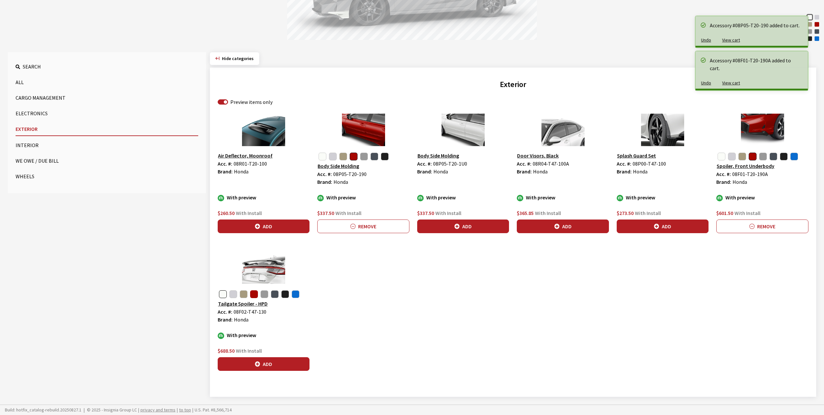
click at [253, 292] on button "button" at bounding box center [254, 294] width 8 height 8
click at [269, 358] on button "Add" at bounding box center [264, 364] width 92 height 14
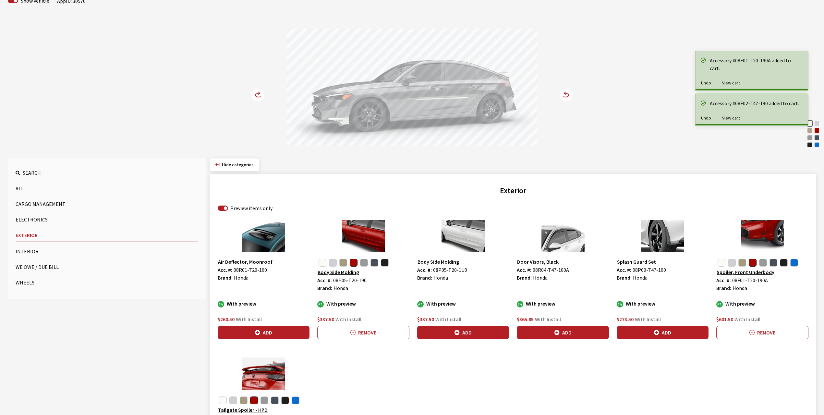
scroll to position [0, 0]
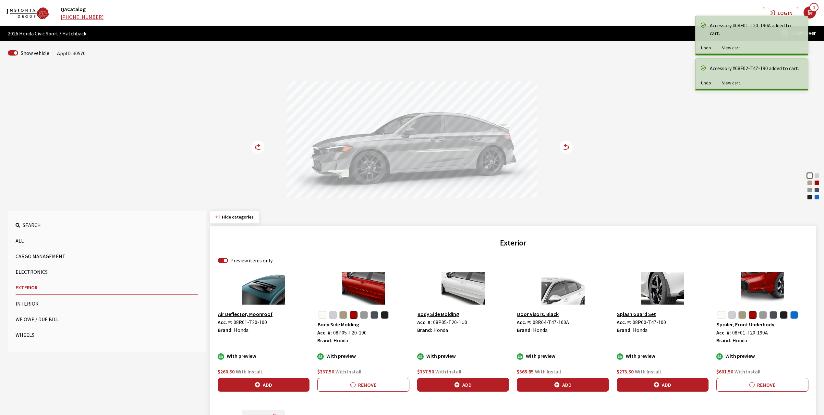
click at [257, 146] on circle at bounding box center [258, 147] width 13 height 13
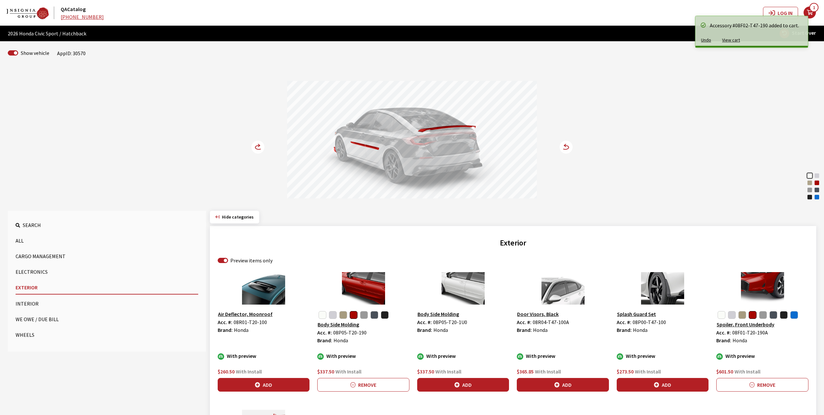
click at [257, 146] on circle at bounding box center [258, 147] width 13 height 13
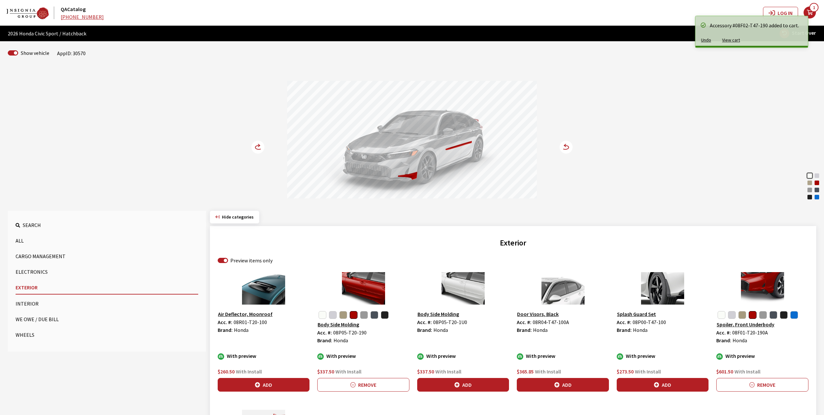
click at [257, 146] on circle at bounding box center [258, 147] width 13 height 13
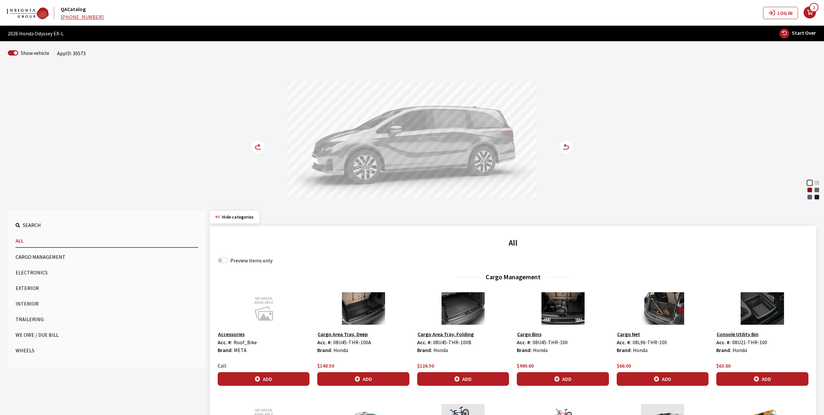
click at [25, 288] on button "Exterior" at bounding box center [107, 287] width 183 height 13
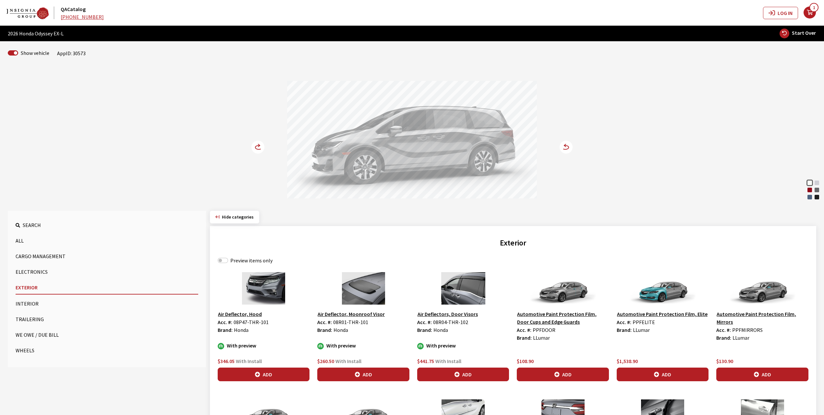
click at [241, 260] on label "Preview items only" at bounding box center [251, 260] width 42 height 8
click at [228, 260] on input "Preview items only" at bounding box center [223, 260] width 10 height 5
checkbox input "true"
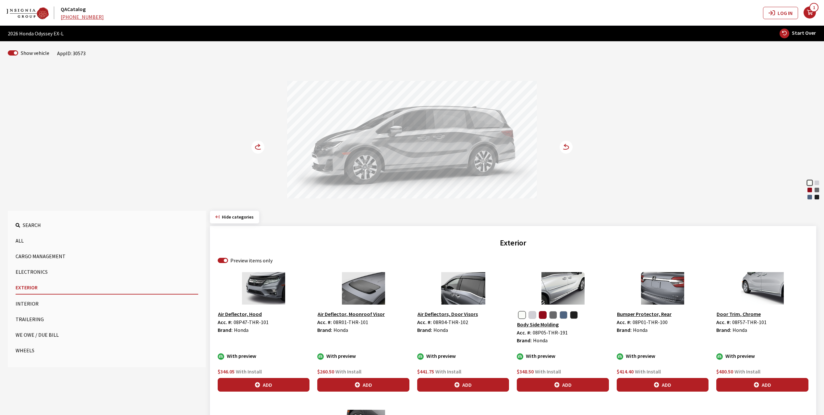
click at [543, 317] on button "button" at bounding box center [543, 315] width 8 height 8
click at [571, 384] on button "Add" at bounding box center [563, 385] width 92 height 14
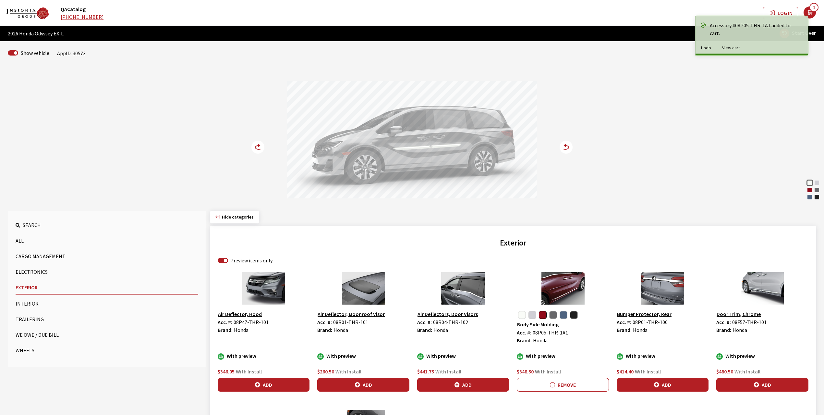
click at [255, 147] on circle at bounding box center [258, 147] width 13 height 13
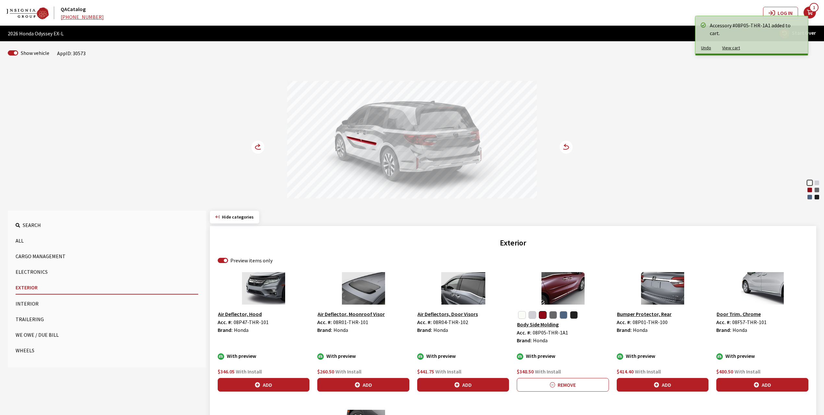
click at [255, 147] on circle at bounding box center [258, 147] width 13 height 13
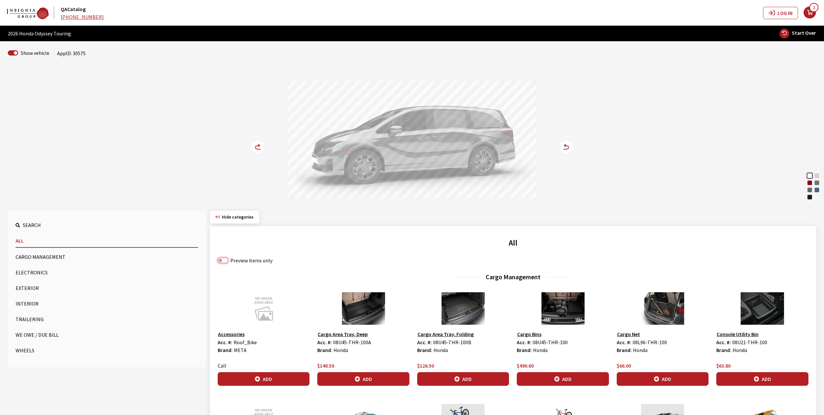
click at [227, 261] on input "Preview items only" at bounding box center [223, 260] width 10 height 5
checkbox input "true"
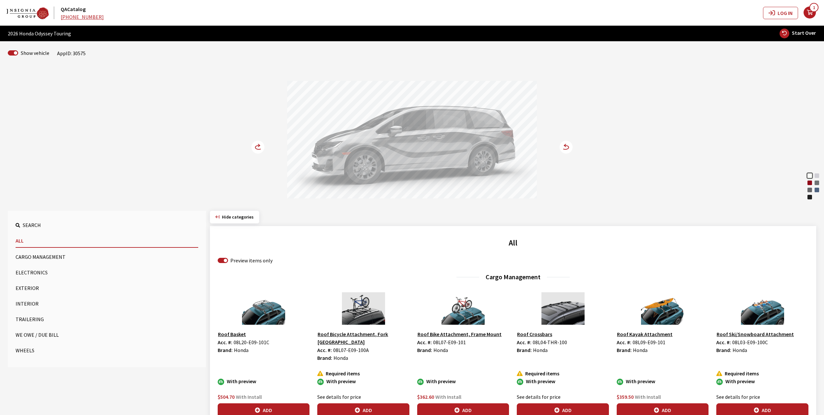
click at [22, 288] on button "Exterior" at bounding box center [107, 287] width 183 height 13
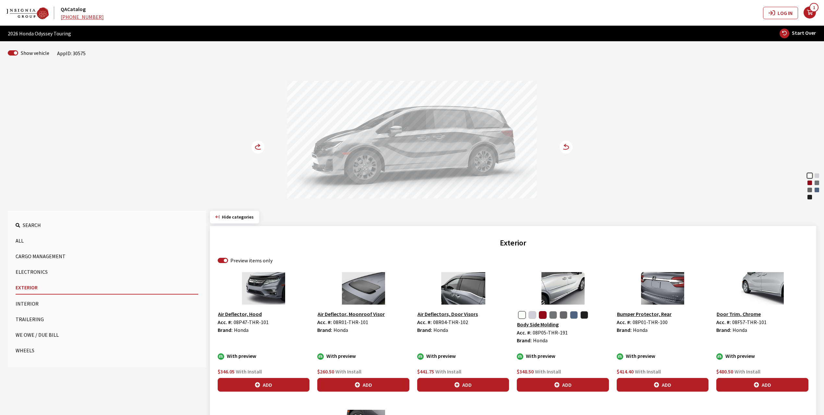
click at [544, 316] on button "button" at bounding box center [543, 315] width 8 height 8
click at [569, 380] on button "Add" at bounding box center [563, 385] width 92 height 14
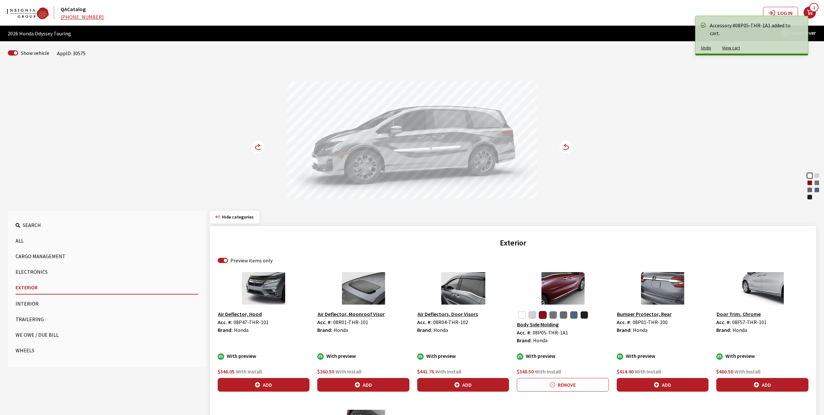
click at [260, 144] on circle at bounding box center [258, 147] width 13 height 13
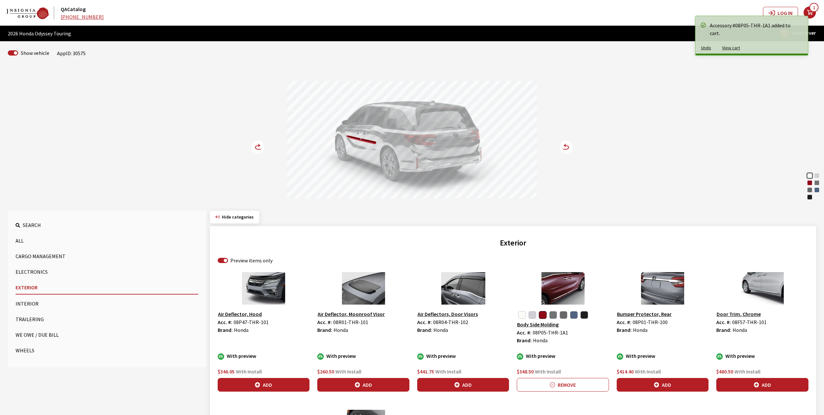
click at [260, 144] on circle at bounding box center [258, 147] width 13 height 13
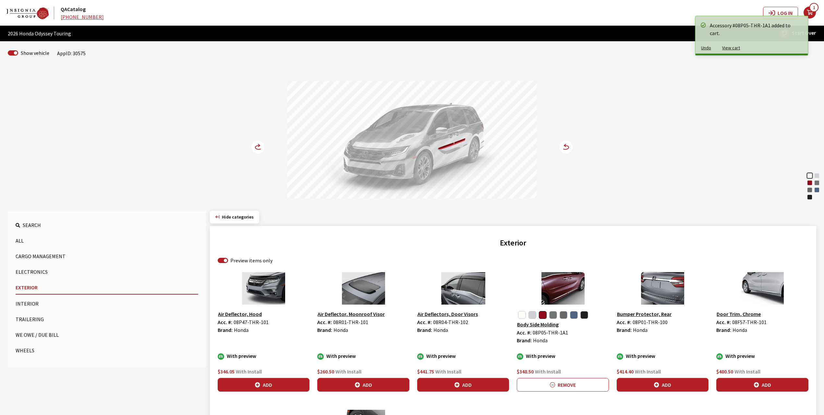
click at [260, 144] on circle at bounding box center [258, 147] width 13 height 13
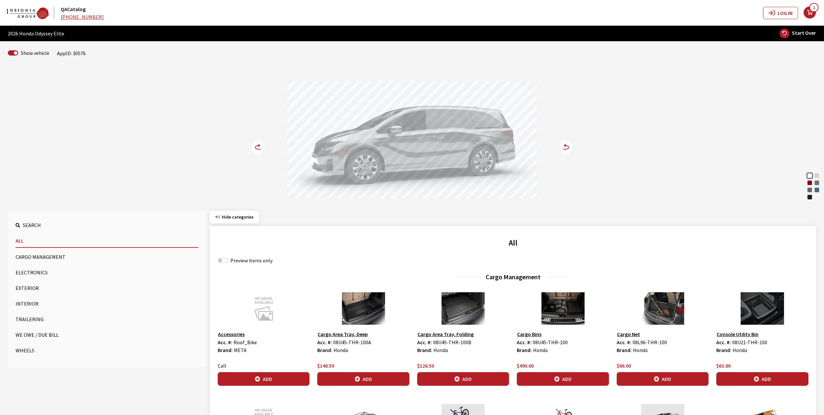
click at [19, 288] on button "Exterior" at bounding box center [107, 287] width 183 height 13
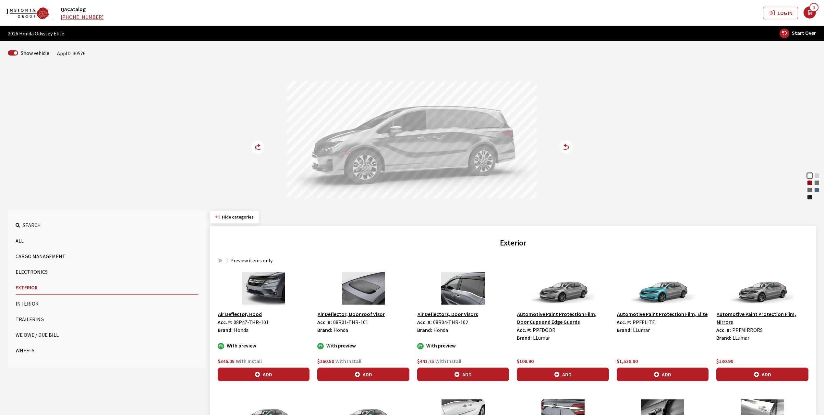
click at [232, 260] on label "Preview items only" at bounding box center [251, 260] width 42 height 8
click at [228, 260] on input "Preview items only" at bounding box center [223, 260] width 10 height 5
checkbox input "true"
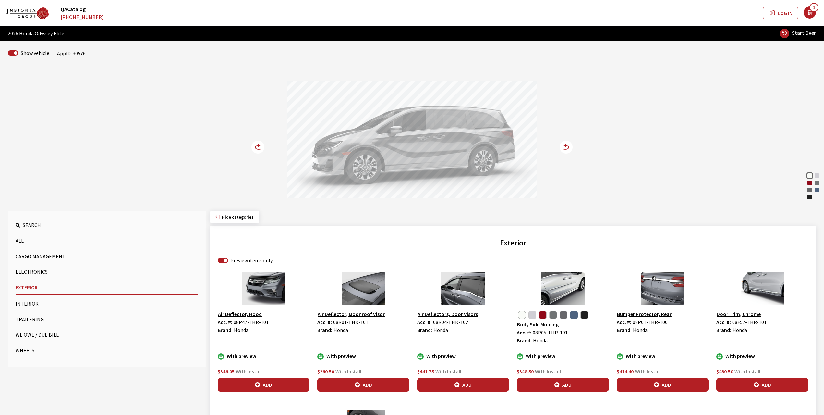
click at [572, 313] on button "button" at bounding box center [574, 315] width 8 height 8
click at [565, 382] on button "Add" at bounding box center [563, 385] width 92 height 14
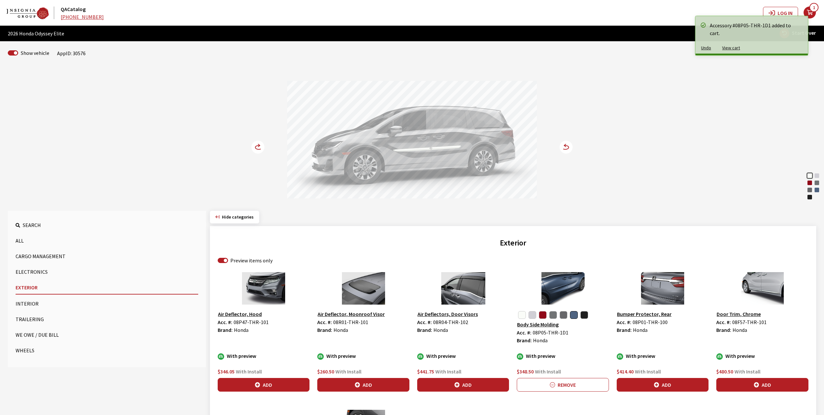
click at [257, 144] on circle at bounding box center [258, 147] width 13 height 13
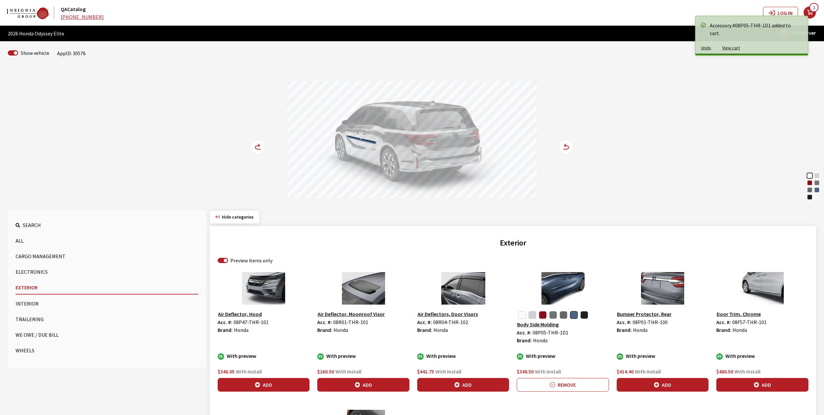
click at [257, 144] on circle at bounding box center [258, 147] width 13 height 13
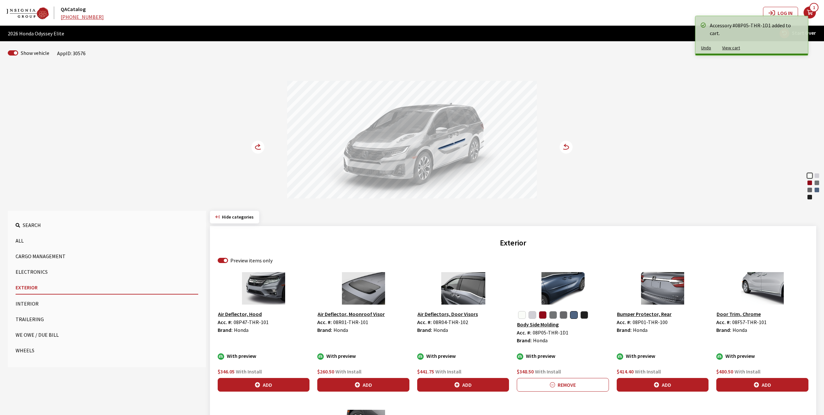
click at [257, 144] on circle at bounding box center [258, 147] width 13 height 13
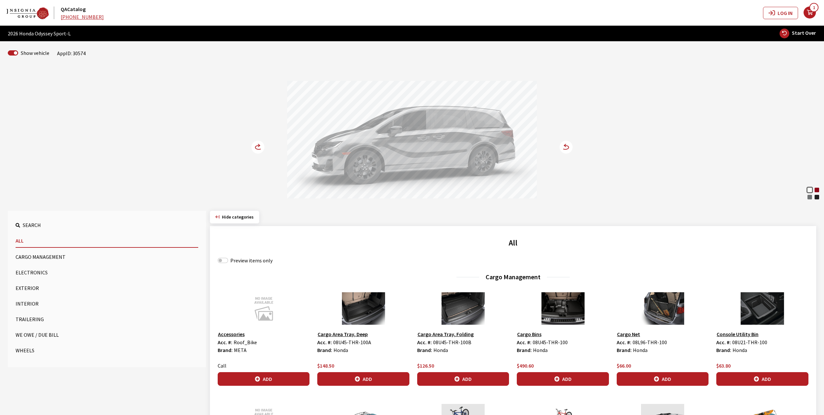
click at [238, 260] on label "Preview items only" at bounding box center [251, 260] width 42 height 8
click at [228, 260] on input "Preview items only" at bounding box center [223, 260] width 10 height 5
checkbox input "true"
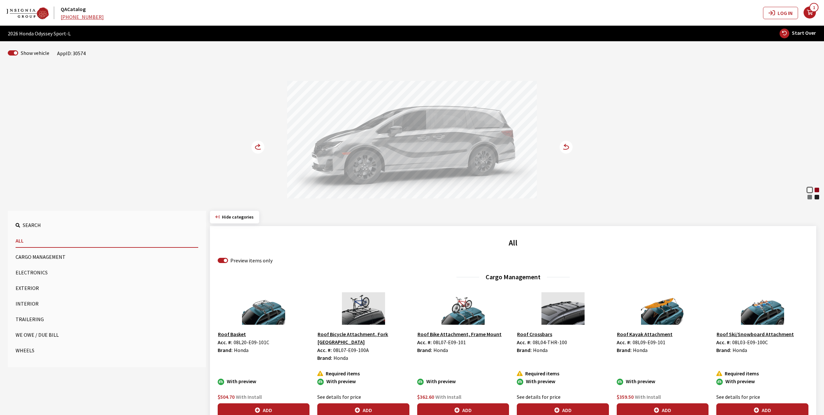
click at [26, 288] on button "Exterior" at bounding box center [107, 287] width 183 height 13
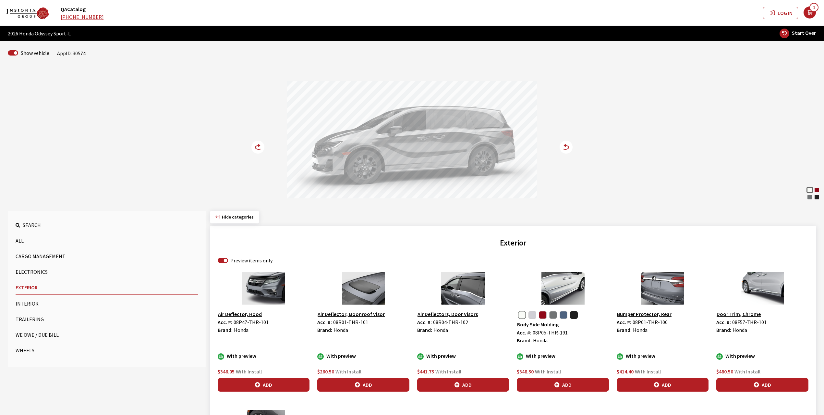
click at [572, 314] on button "button" at bounding box center [574, 315] width 8 height 8
click at [566, 387] on button "Add" at bounding box center [563, 385] width 92 height 14
click at [257, 145] on circle at bounding box center [258, 147] width 13 height 13
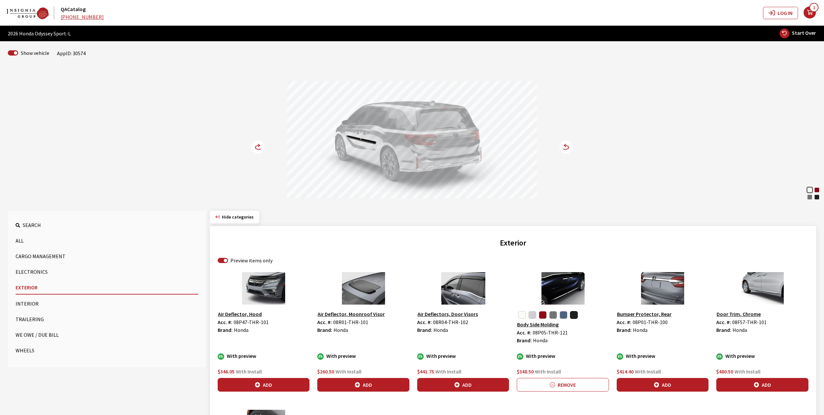
click at [257, 145] on circle at bounding box center [258, 147] width 13 height 13
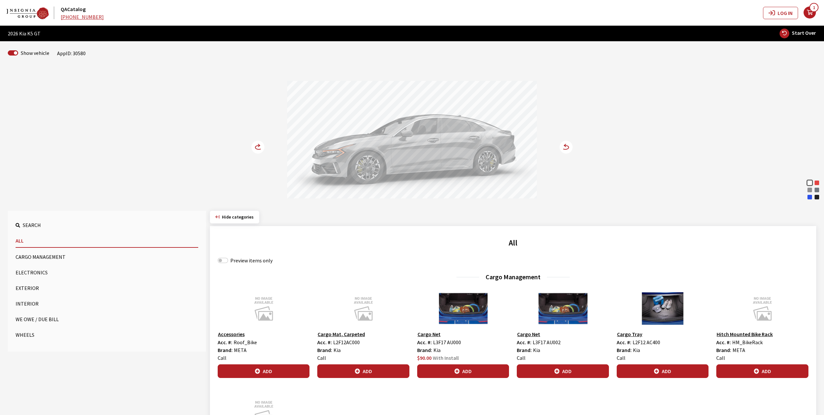
click at [256, 148] on circle at bounding box center [258, 147] width 13 height 13
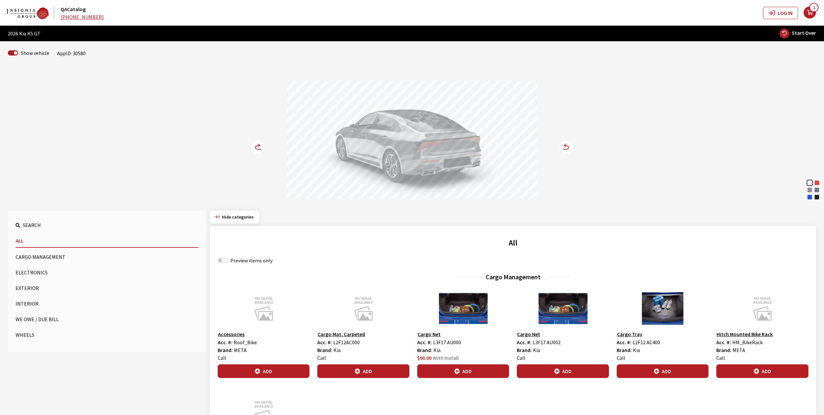
click at [256, 148] on circle at bounding box center [258, 147] width 13 height 13
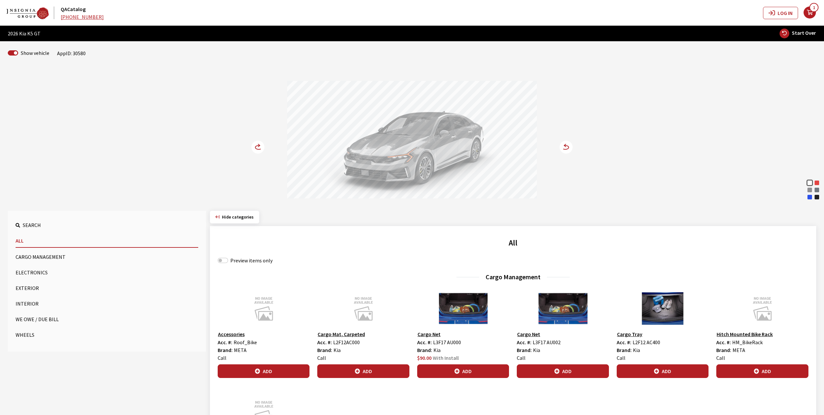
click at [256, 148] on circle at bounding box center [258, 147] width 13 height 13
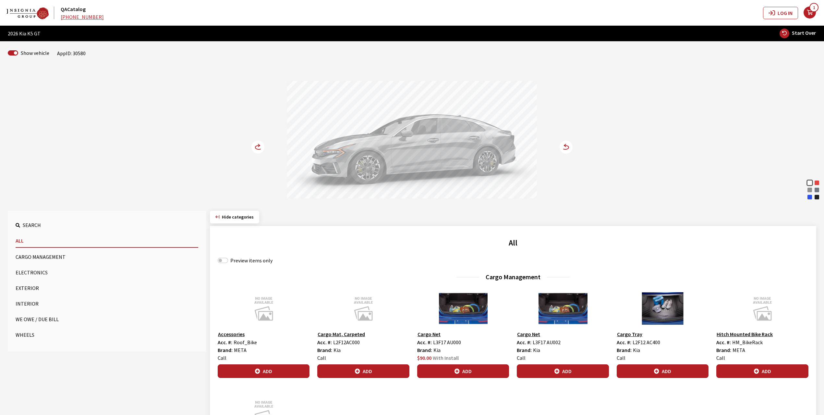
click at [256, 148] on circle at bounding box center [258, 147] width 13 height 13
click at [256, 145] on circle at bounding box center [258, 147] width 13 height 13
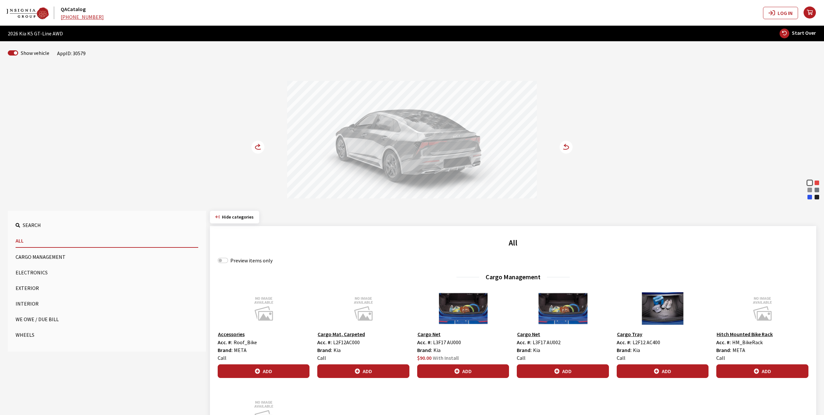
click at [256, 145] on circle at bounding box center [258, 147] width 13 height 13
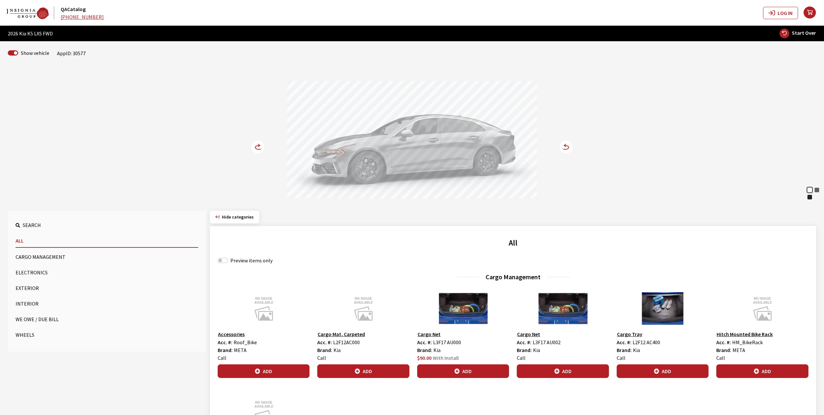
click at [256, 149] on icon at bounding box center [258, 147] width 7 height 4
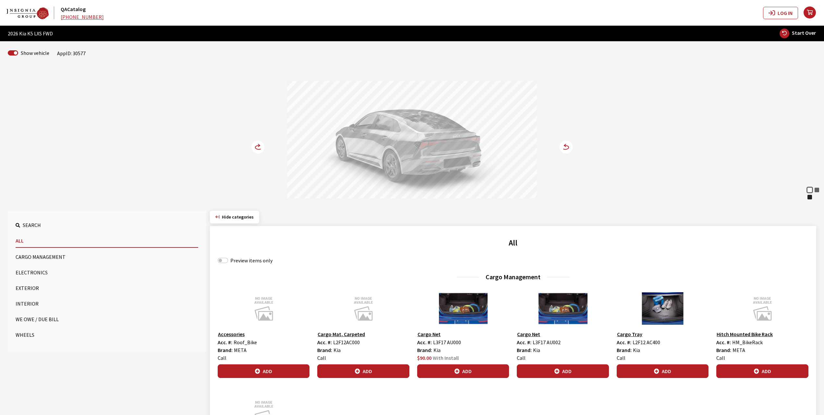
click at [256, 149] on icon at bounding box center [258, 147] width 7 height 4
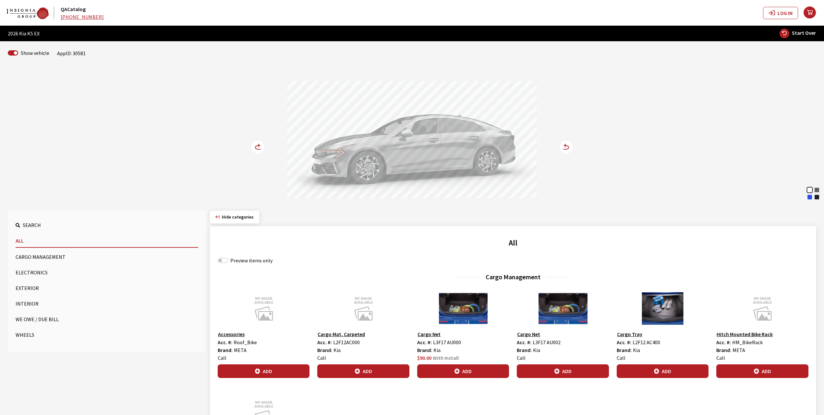
click at [254, 147] on circle at bounding box center [258, 147] width 13 height 13
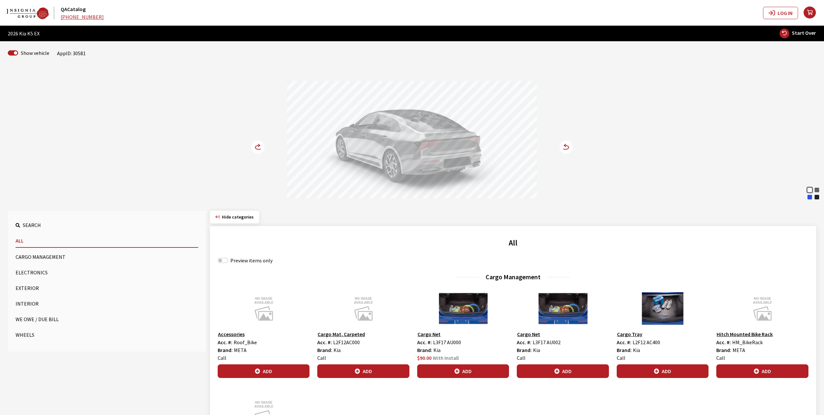
click at [254, 147] on circle at bounding box center [258, 147] width 13 height 13
